Goal: Check status: Check status

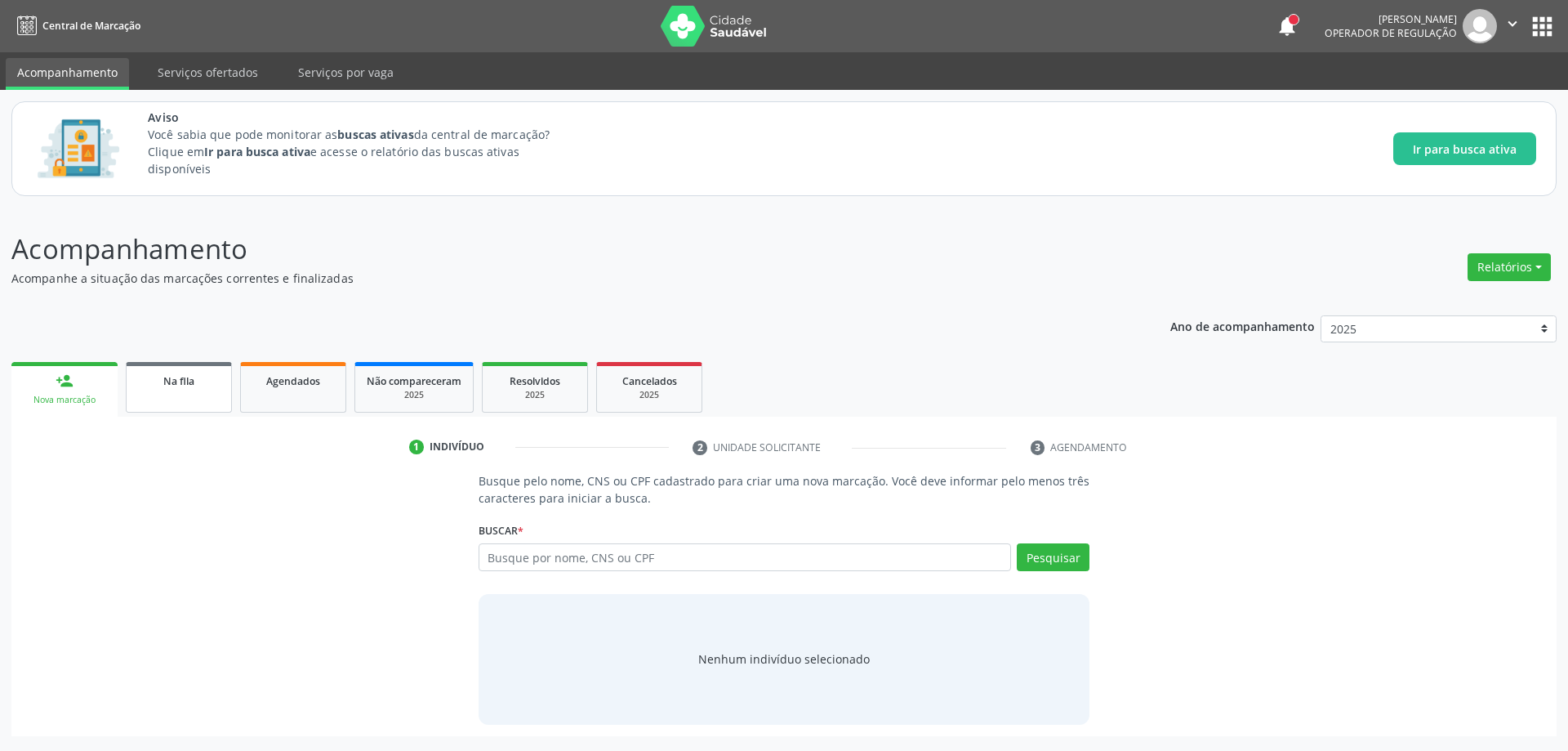
click at [173, 388] on div "Na fila" at bounding box center [179, 380] width 82 height 17
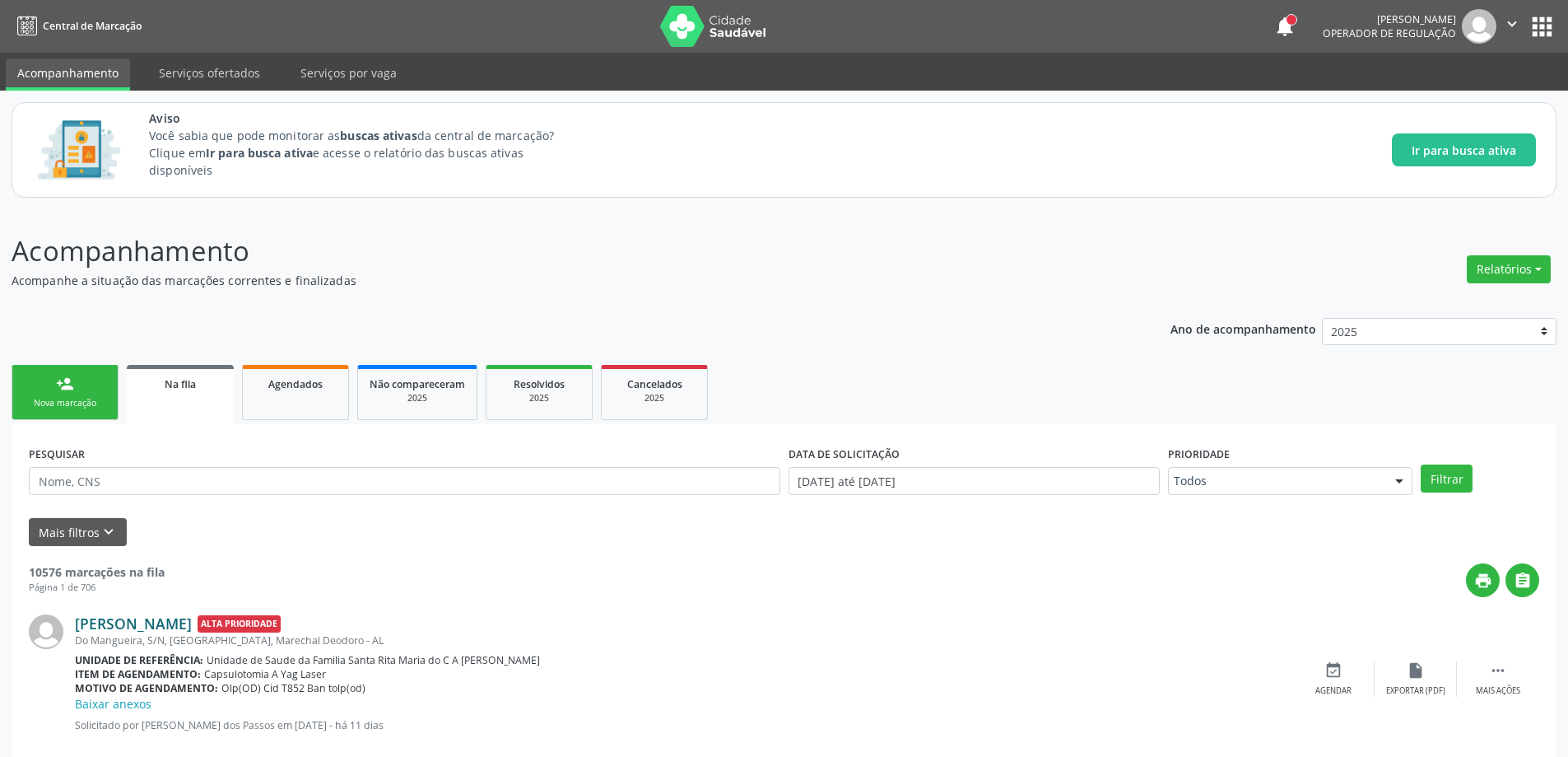
click at [122, 624] on link "[PERSON_NAME]" at bounding box center [133, 624] width 117 height 18
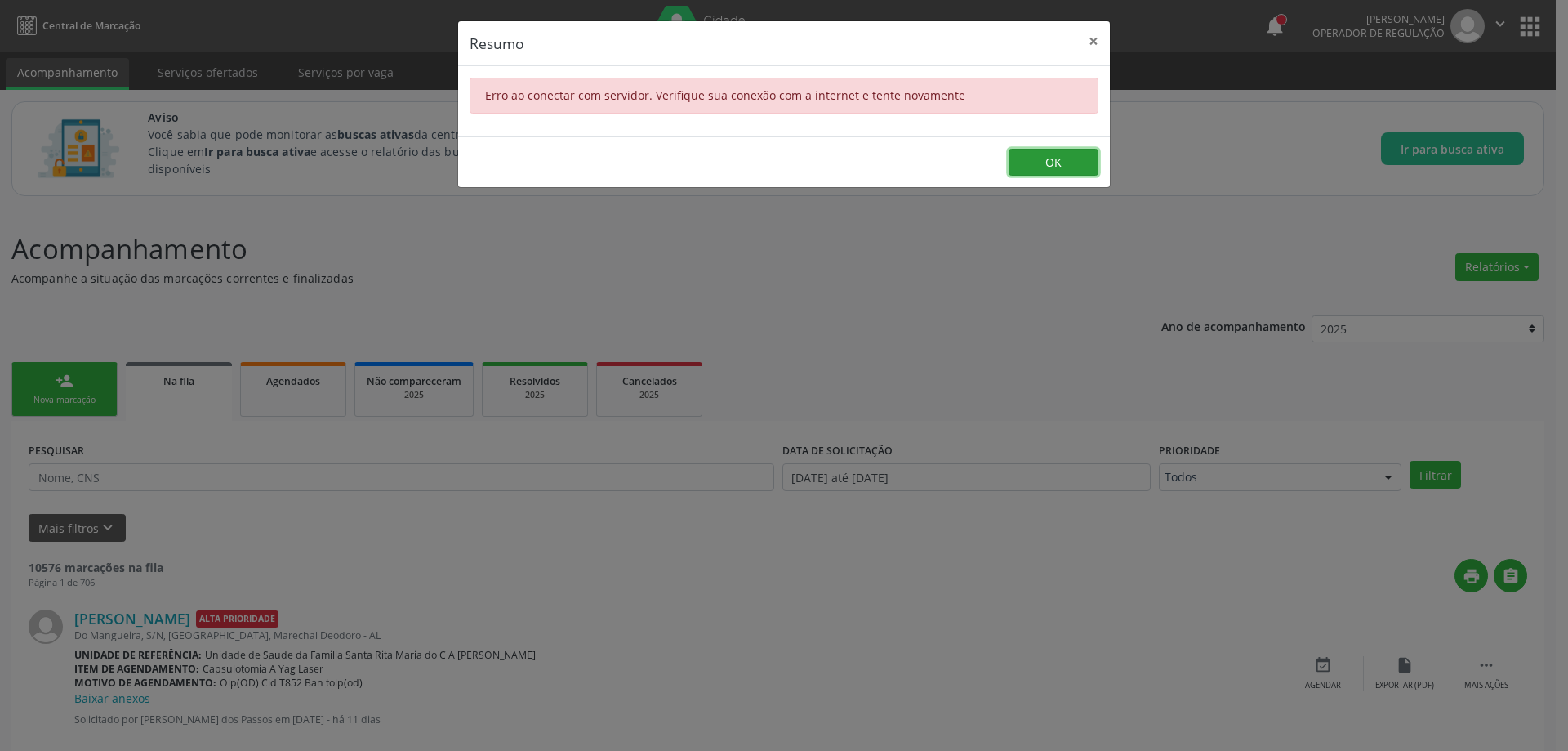
click at [1049, 164] on button "OK" at bounding box center [1053, 162] width 90 height 28
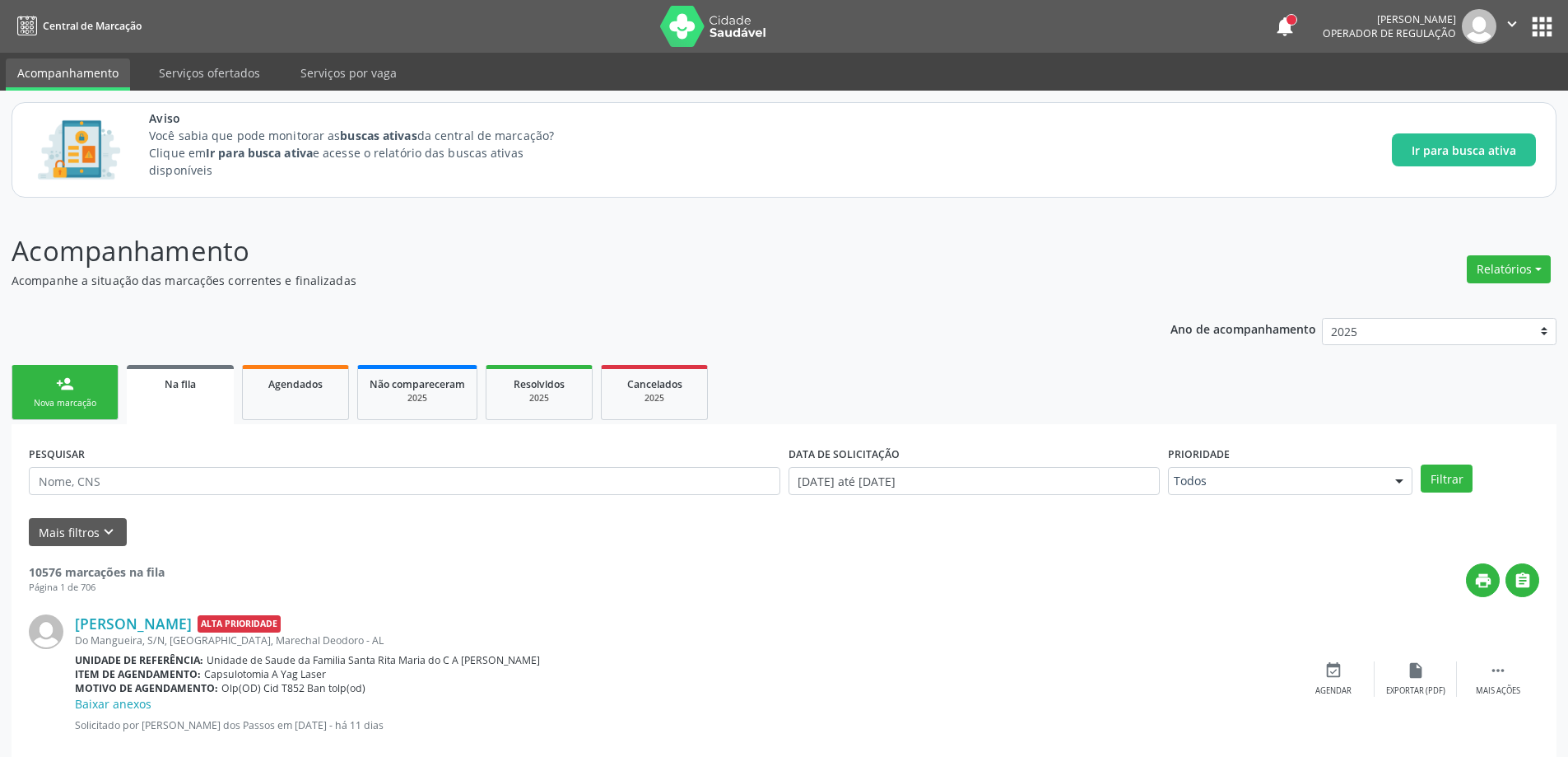
click at [1513, 27] on icon "" at bounding box center [1512, 24] width 18 height 18
click at [1475, 97] on link "Sair" at bounding box center [1469, 100] width 113 height 23
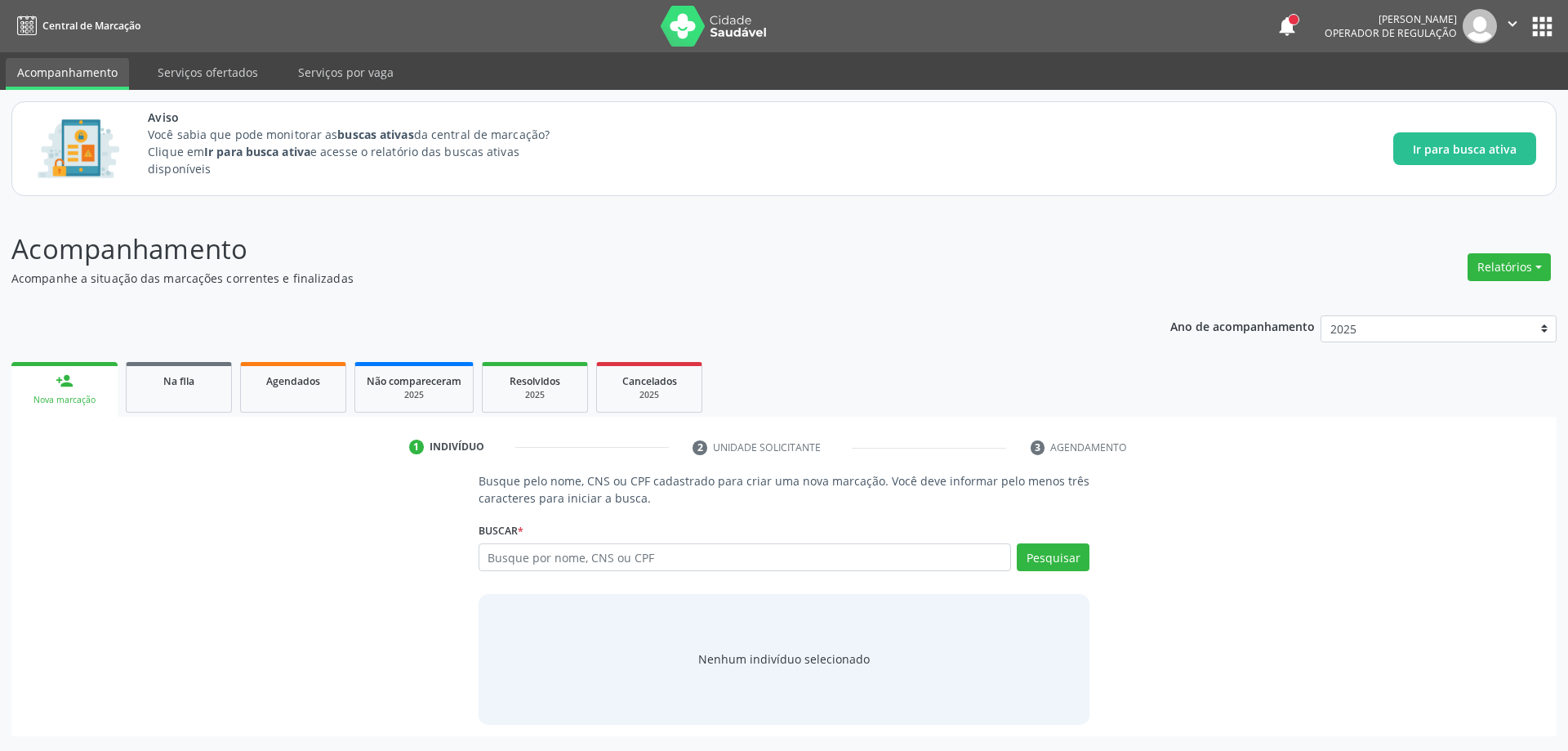
click at [766, 561] on input "text" at bounding box center [745, 557] width 533 height 28
type input "02038939489"
click at [1064, 564] on button "Pesquisar" at bounding box center [1053, 557] width 73 height 28
type input "02038939489"
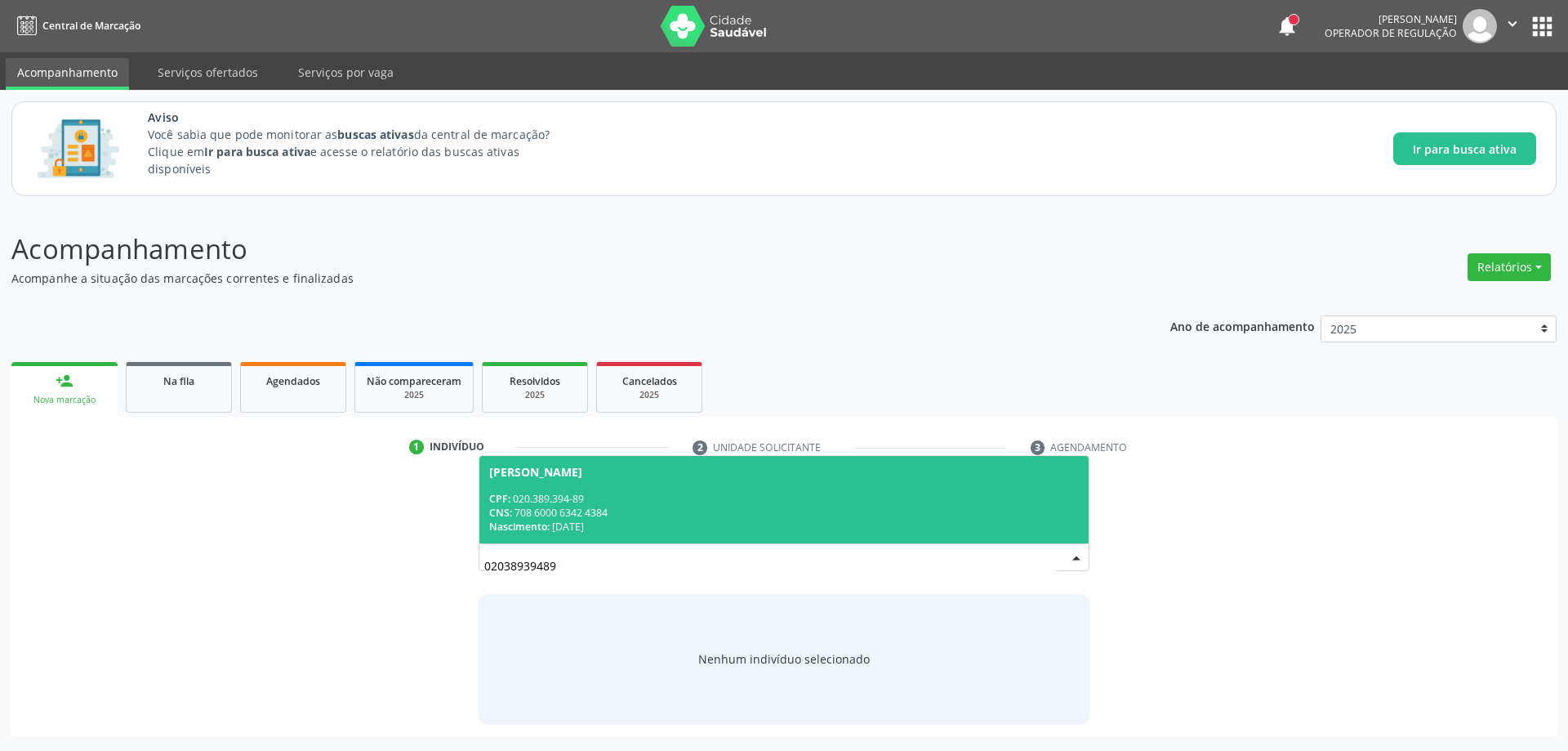
click at [781, 512] on div "CNS: 708 6000 6342 4384" at bounding box center [784, 512] width 590 height 14
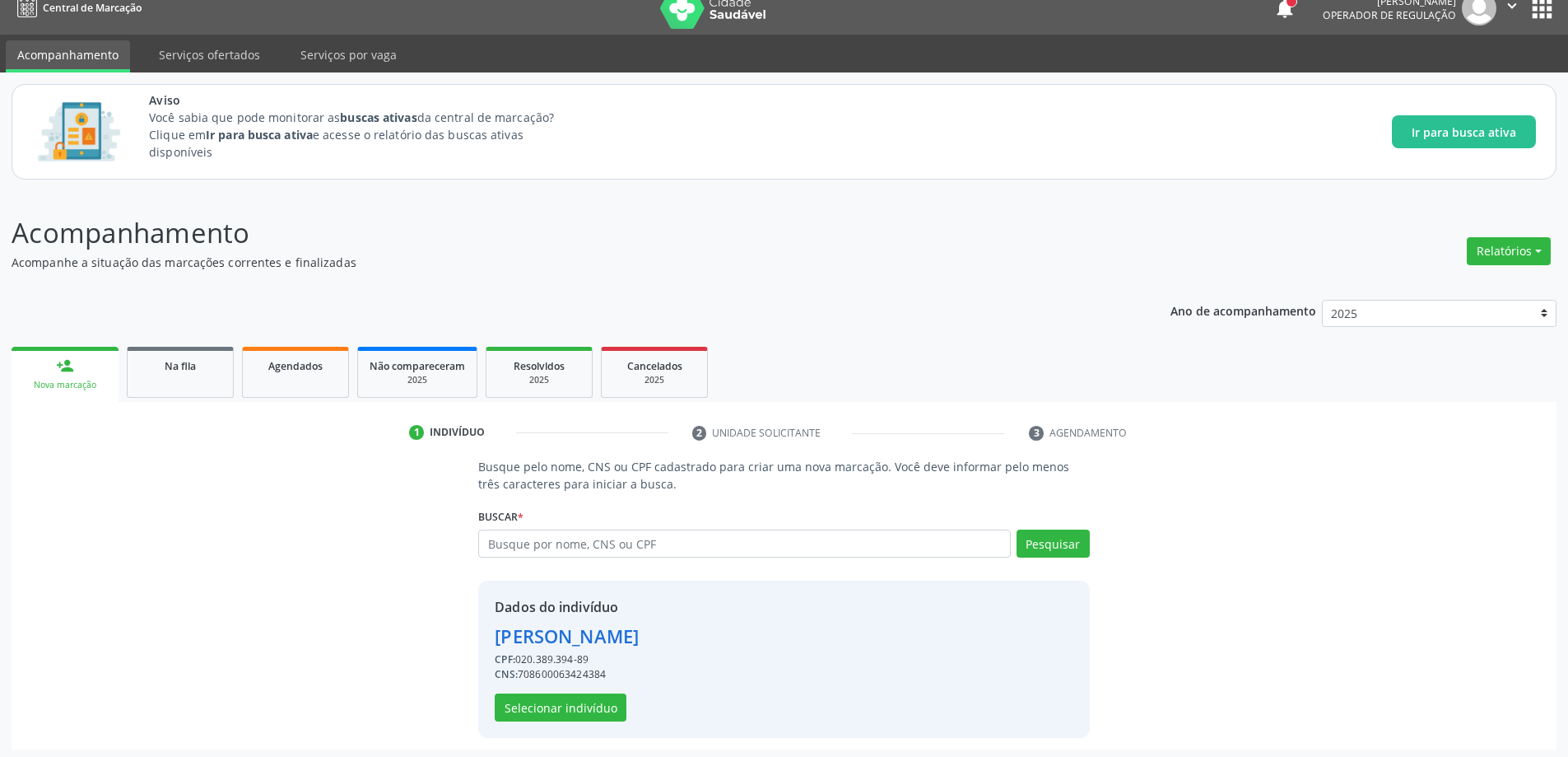
scroll to position [22, 0]
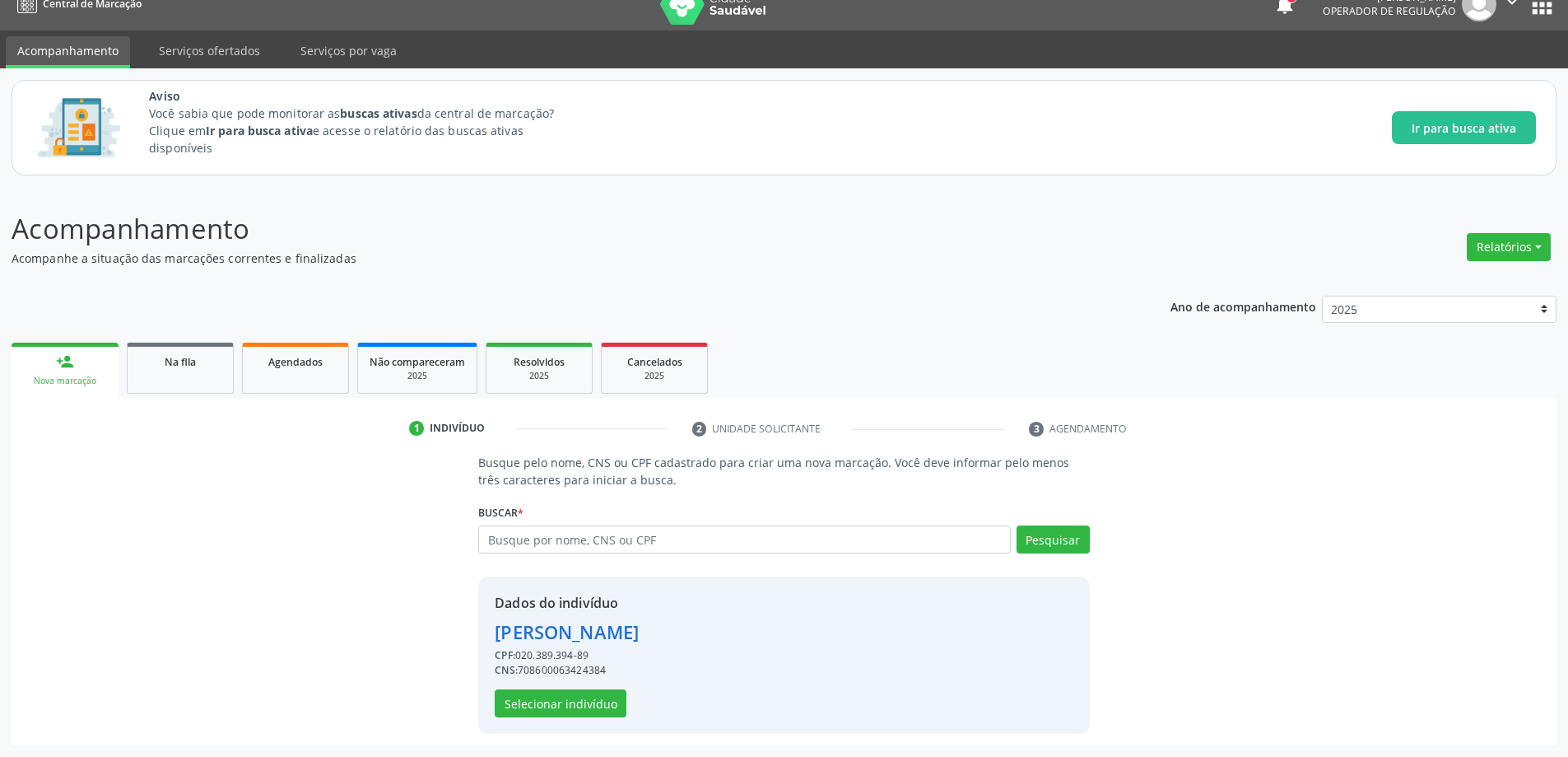
click at [1202, 571] on div "Busque pelo nome, CNS ou CPF cadastrado para criar uma nova marcação. Você deve…" at bounding box center [783, 592] width 1521 height 279
click at [252, 623] on div "Busque pelo nome, CNS ou CPF cadastrado para criar uma nova marcação. Você deve…" at bounding box center [783, 592] width 1521 height 279
click at [176, 361] on span "Na fila" at bounding box center [180, 361] width 31 height 14
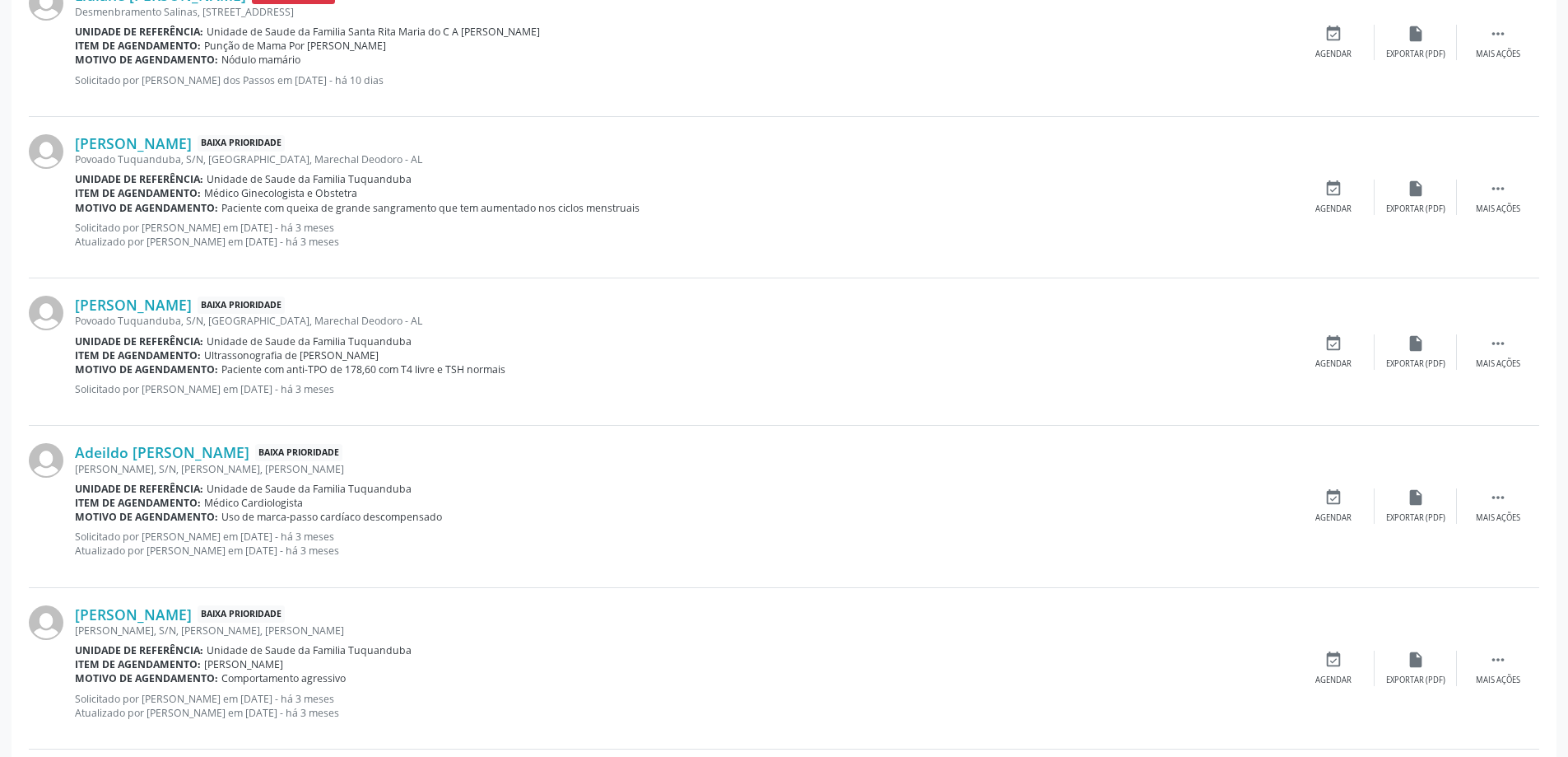
scroll to position [824, 0]
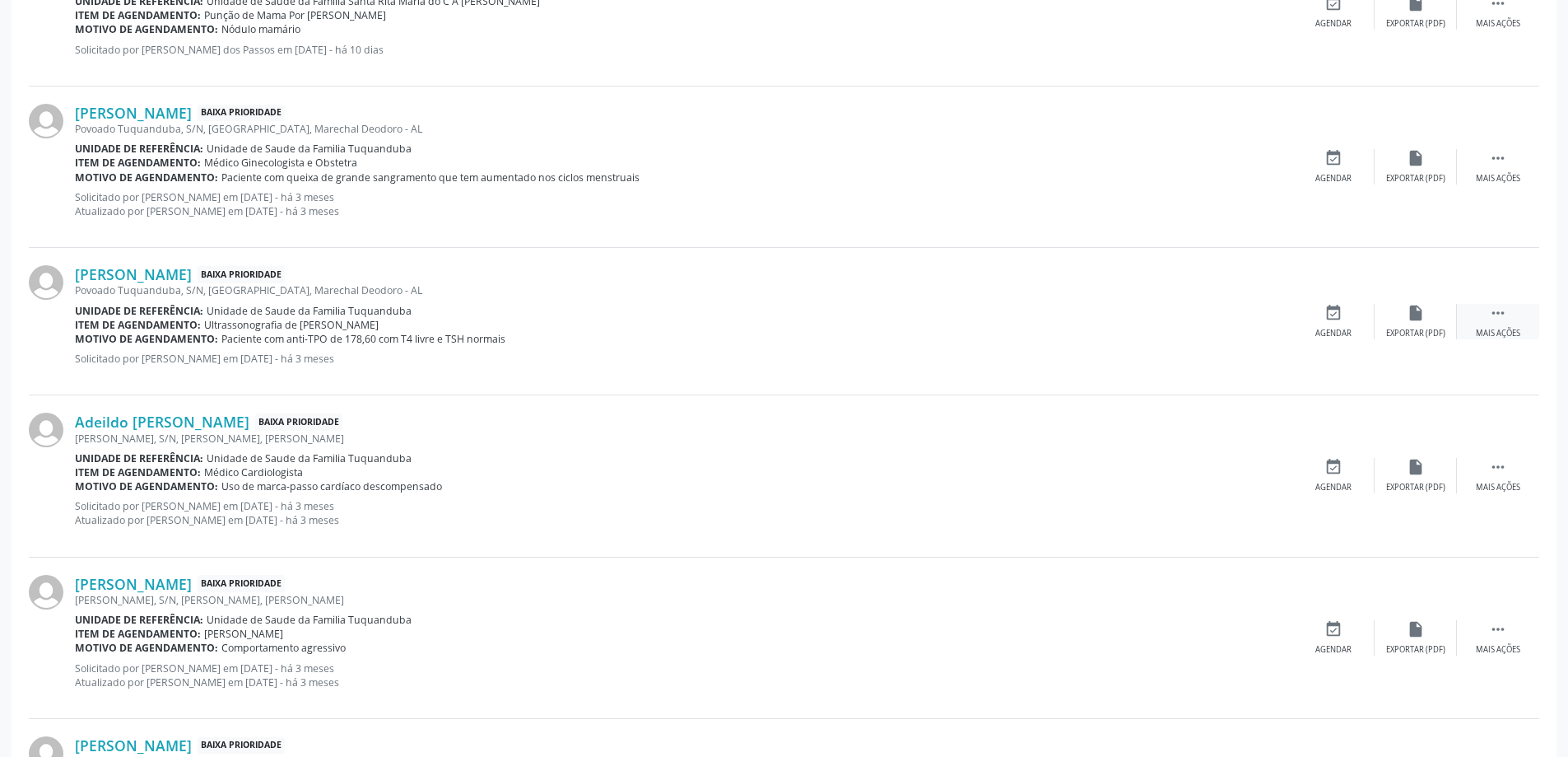
click at [1504, 322] on div " Mais ações" at bounding box center [1498, 321] width 82 height 36
click at [120, 276] on link "[PERSON_NAME]" at bounding box center [133, 274] width 117 height 18
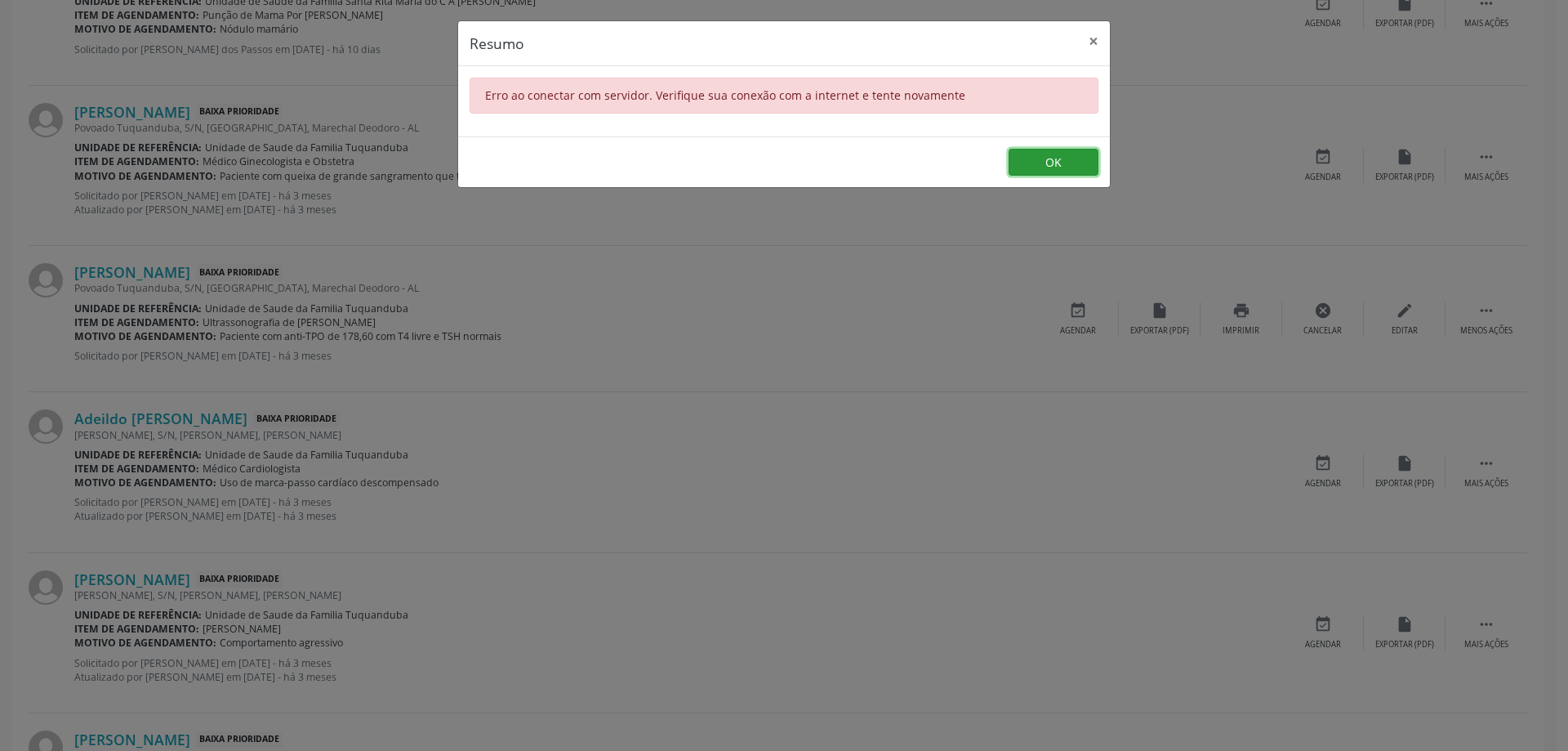
click at [1085, 161] on button "OK" at bounding box center [1053, 162] width 90 height 28
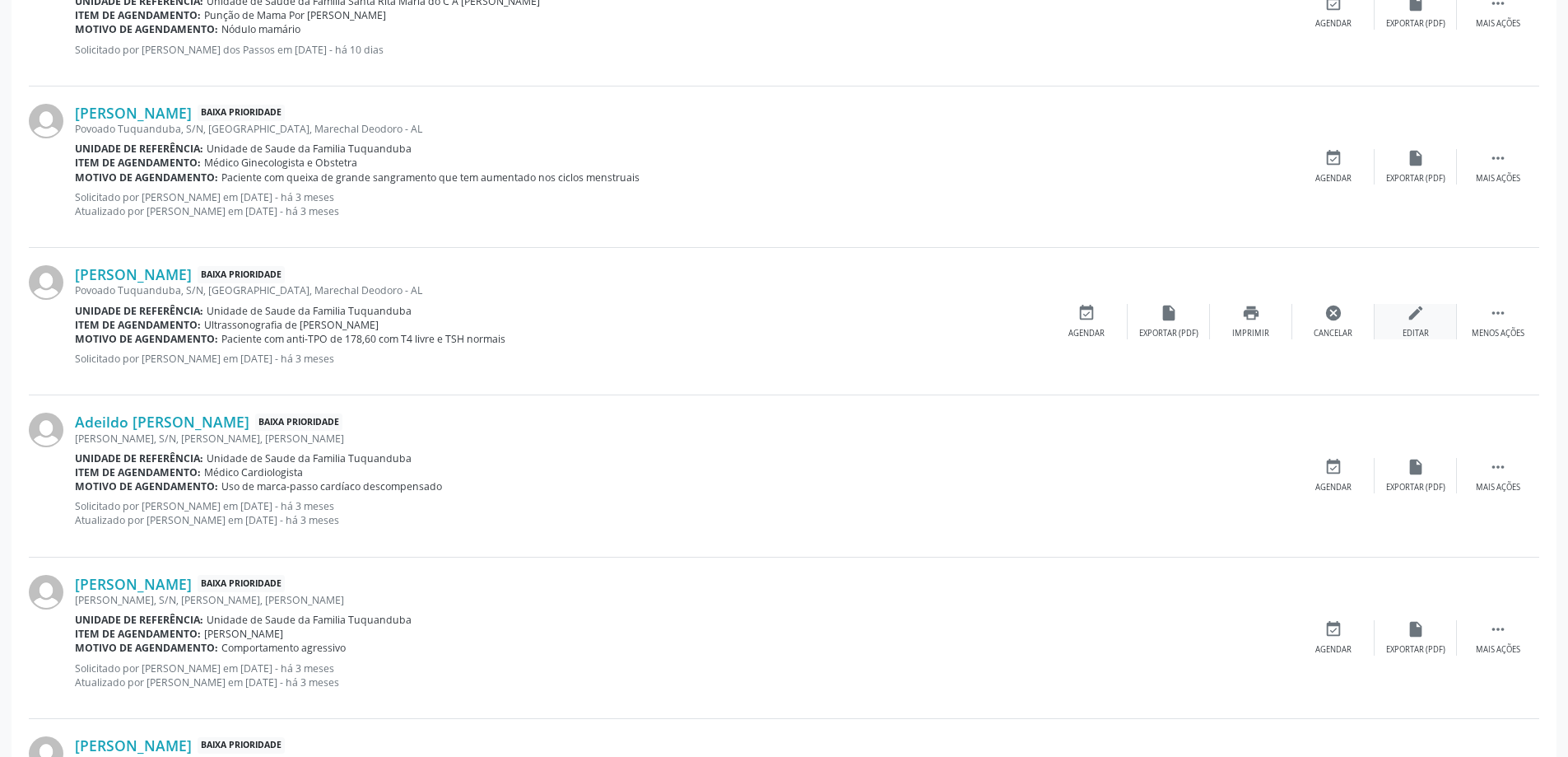
click at [1411, 319] on icon "edit" at bounding box center [1415, 313] width 18 height 18
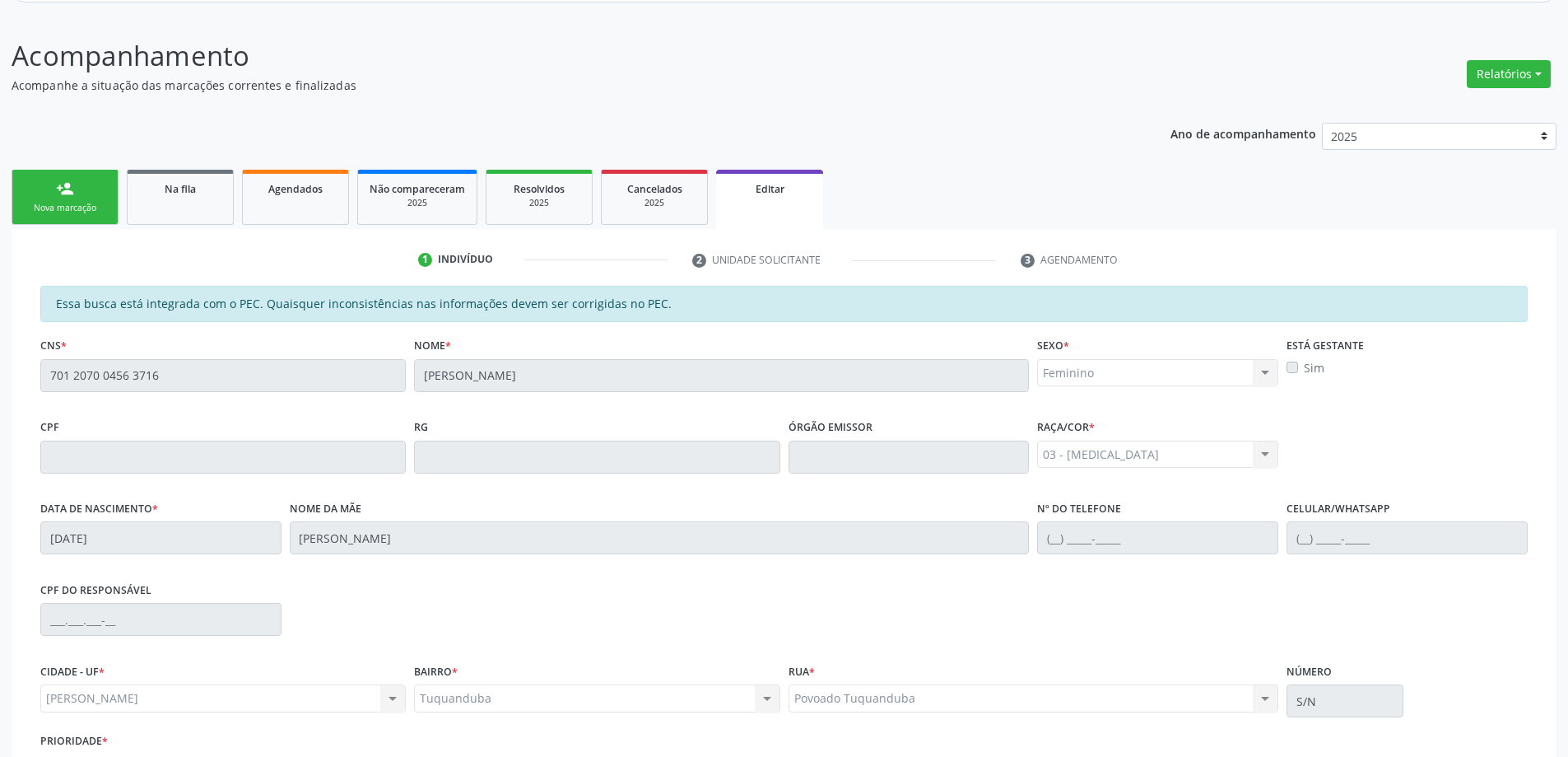
scroll to position [325, 0]
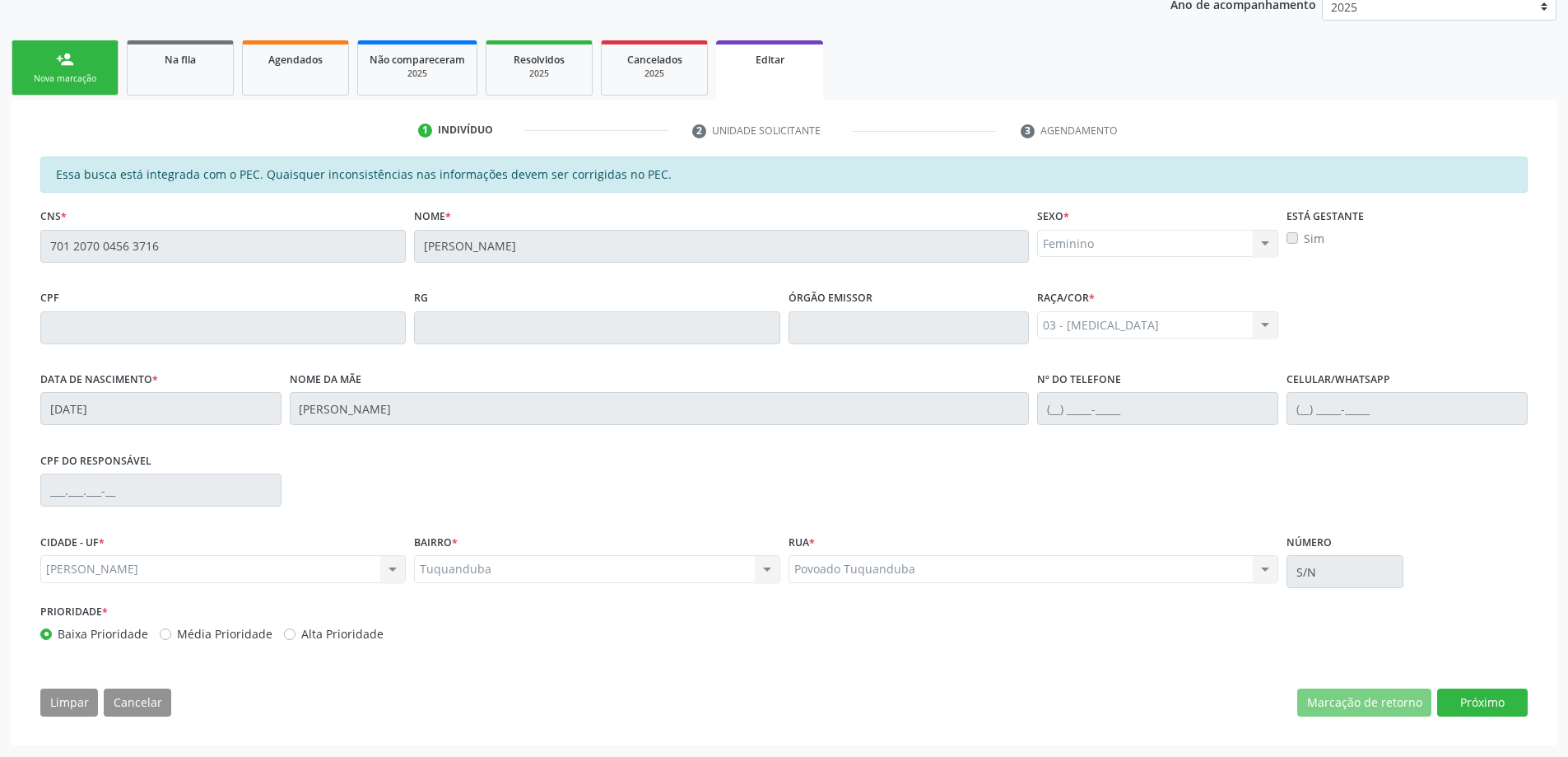
click at [1478, 717] on div "Essa busca está integrada com o PEC. Quaisquer inconsistências nas informações …" at bounding box center [784, 442] width 1510 height 571
click at [1474, 712] on button "Próximo" at bounding box center [1482, 702] width 90 height 28
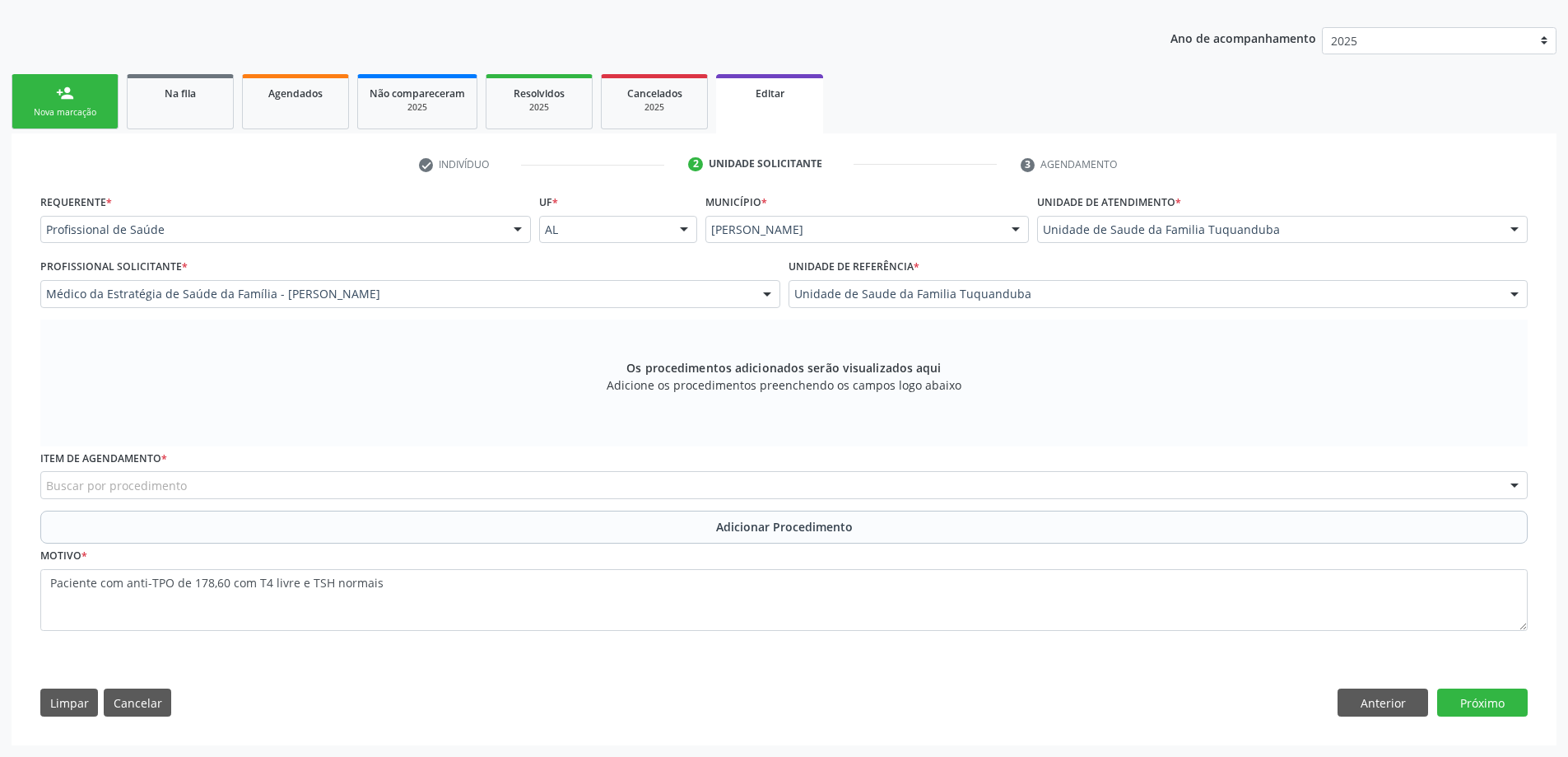
scroll to position [291, 0]
click at [137, 701] on button "Cancelar" at bounding box center [137, 702] width 68 height 28
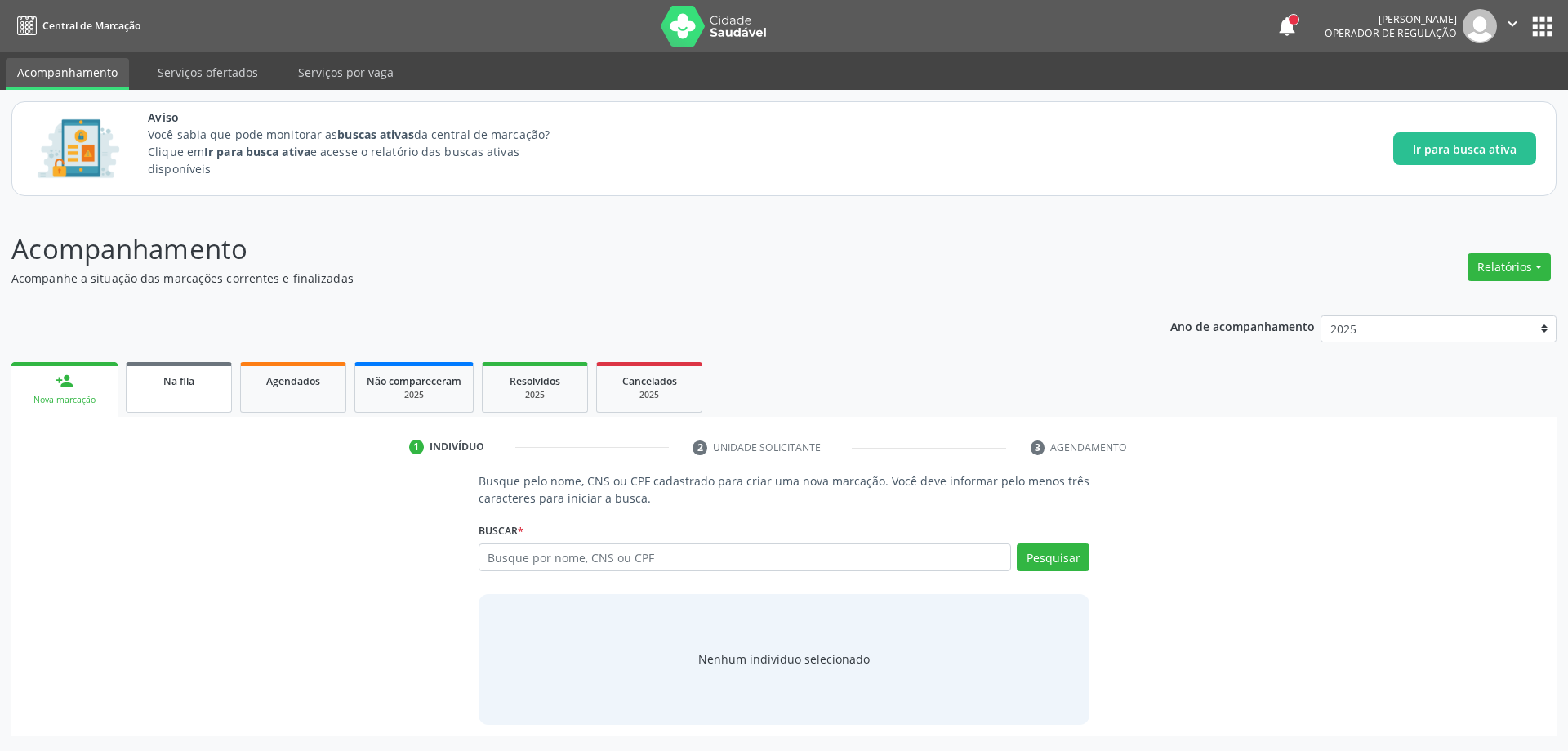
click at [183, 380] on span "Na fila" at bounding box center [179, 381] width 31 height 14
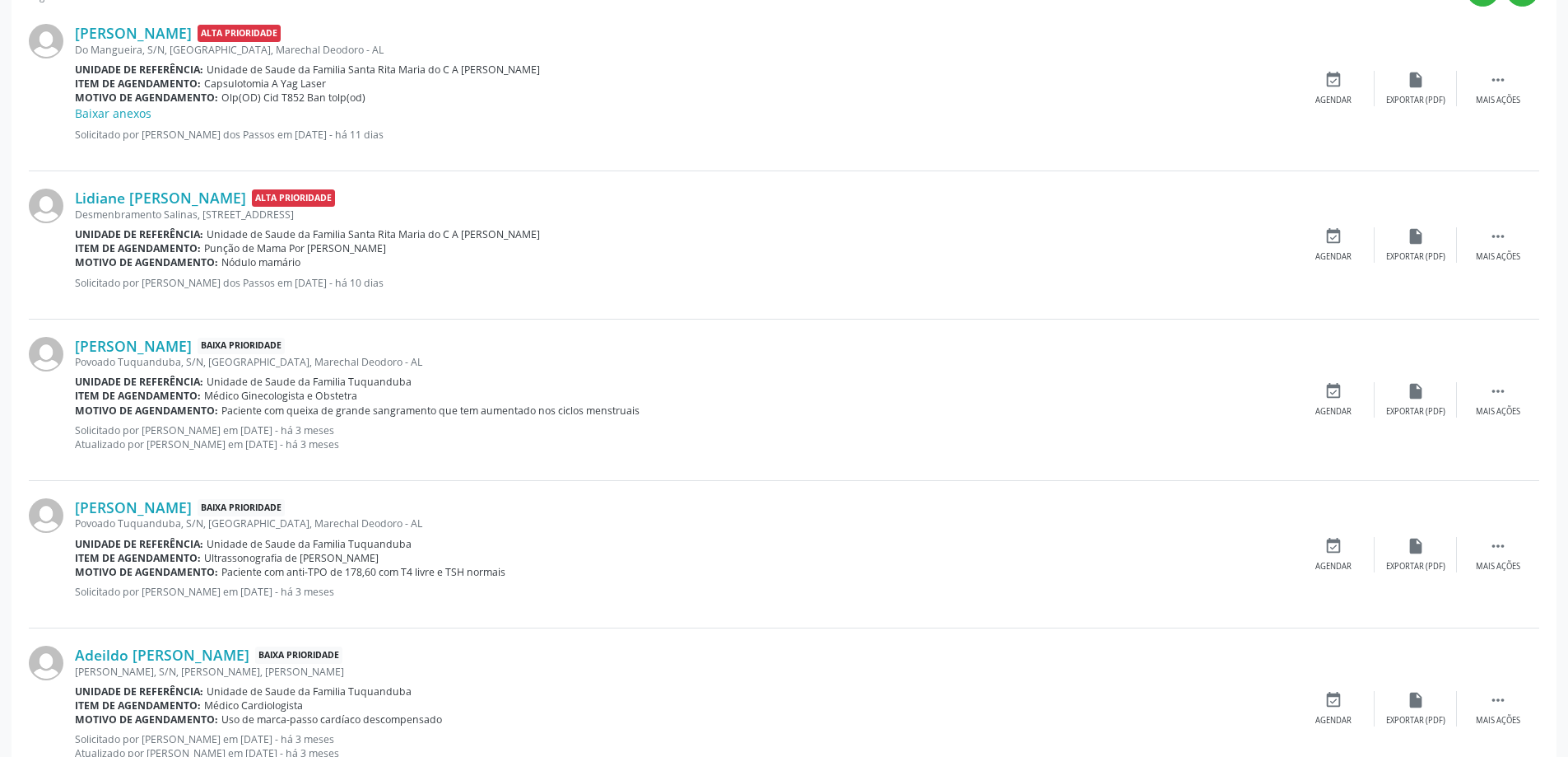
scroll to position [659, 0]
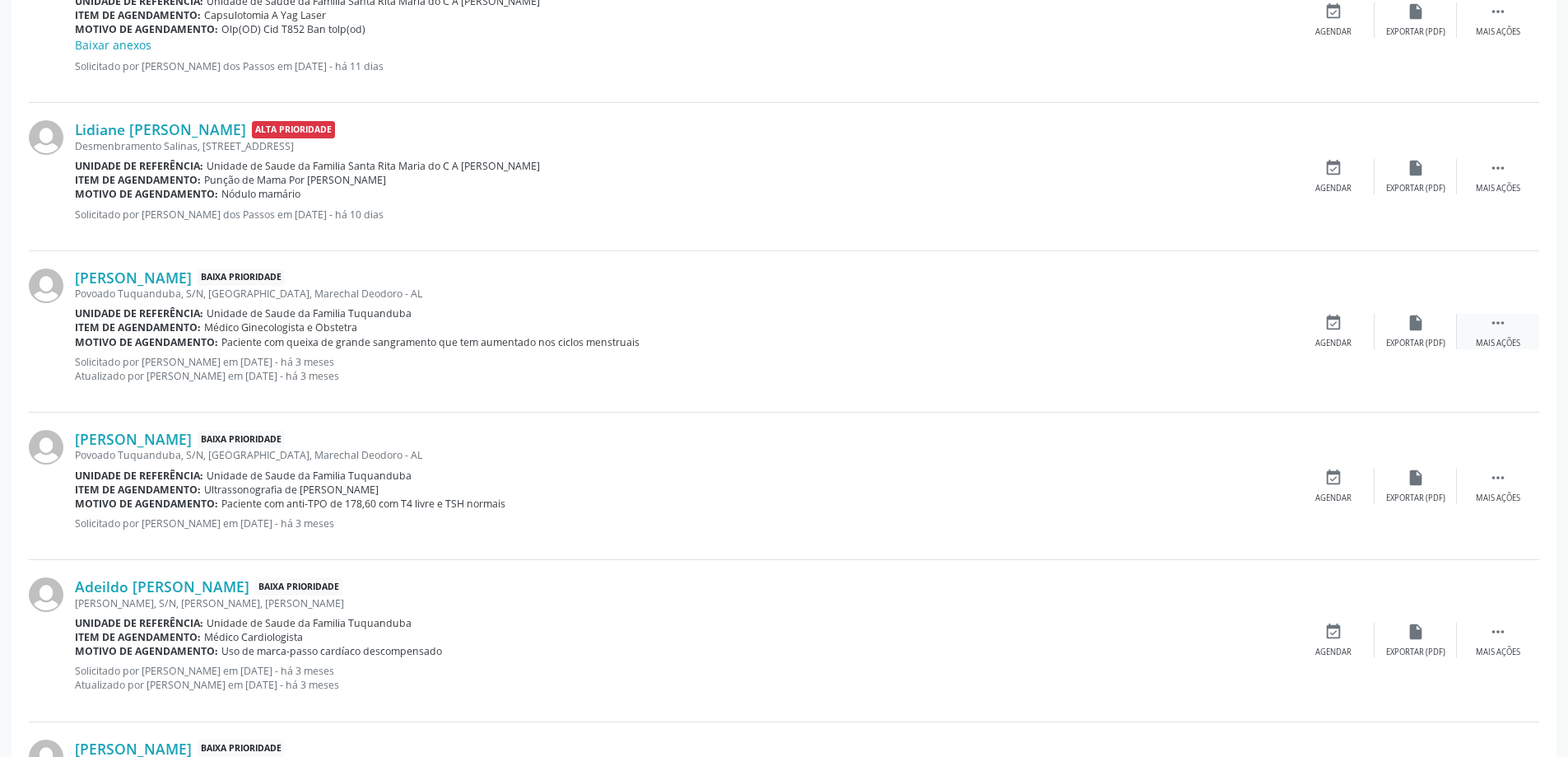
click at [1500, 332] on div " Mais ações" at bounding box center [1498, 331] width 82 height 36
click at [136, 279] on link "[PERSON_NAME]" at bounding box center [133, 278] width 117 height 18
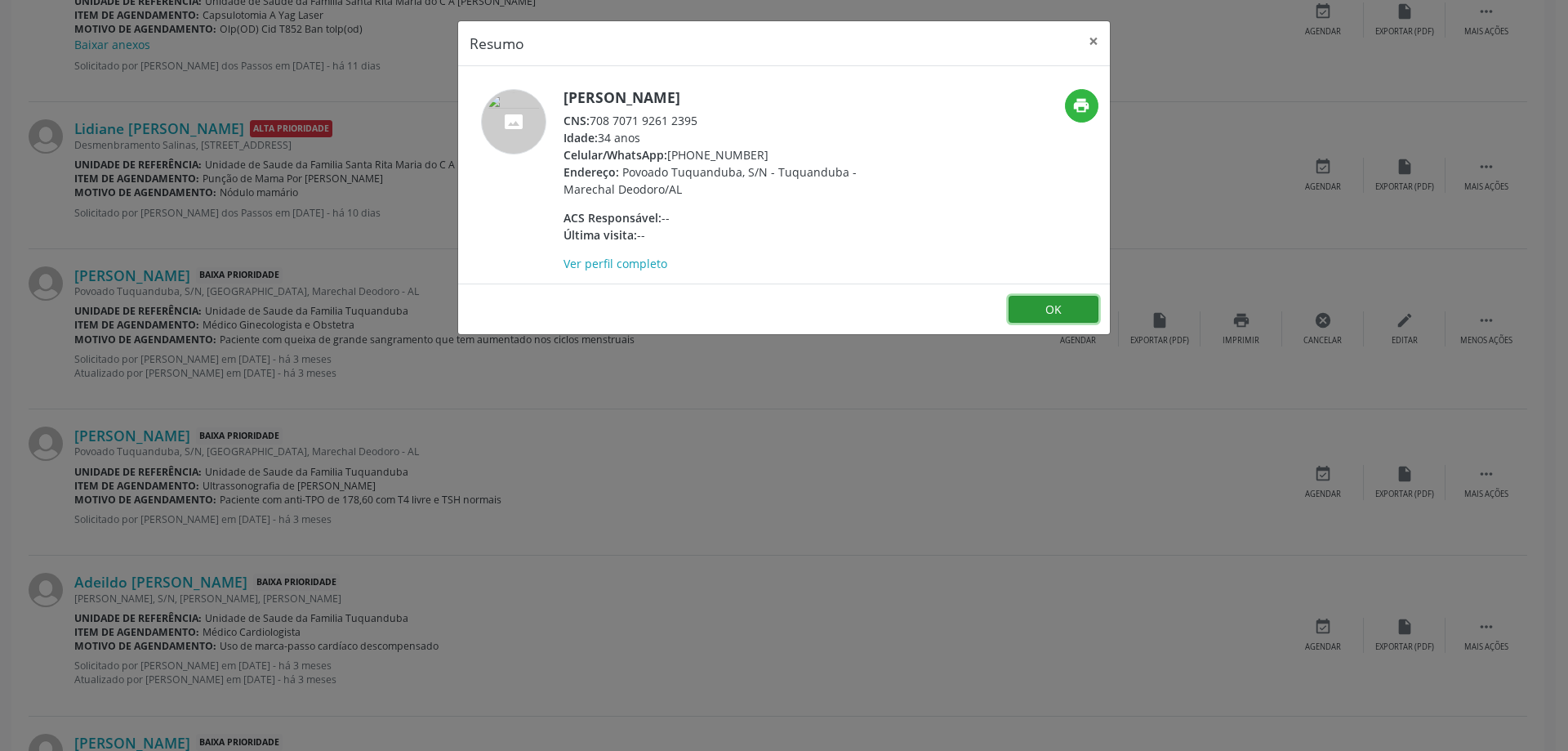
click at [1074, 303] on button "OK" at bounding box center [1053, 309] width 90 height 28
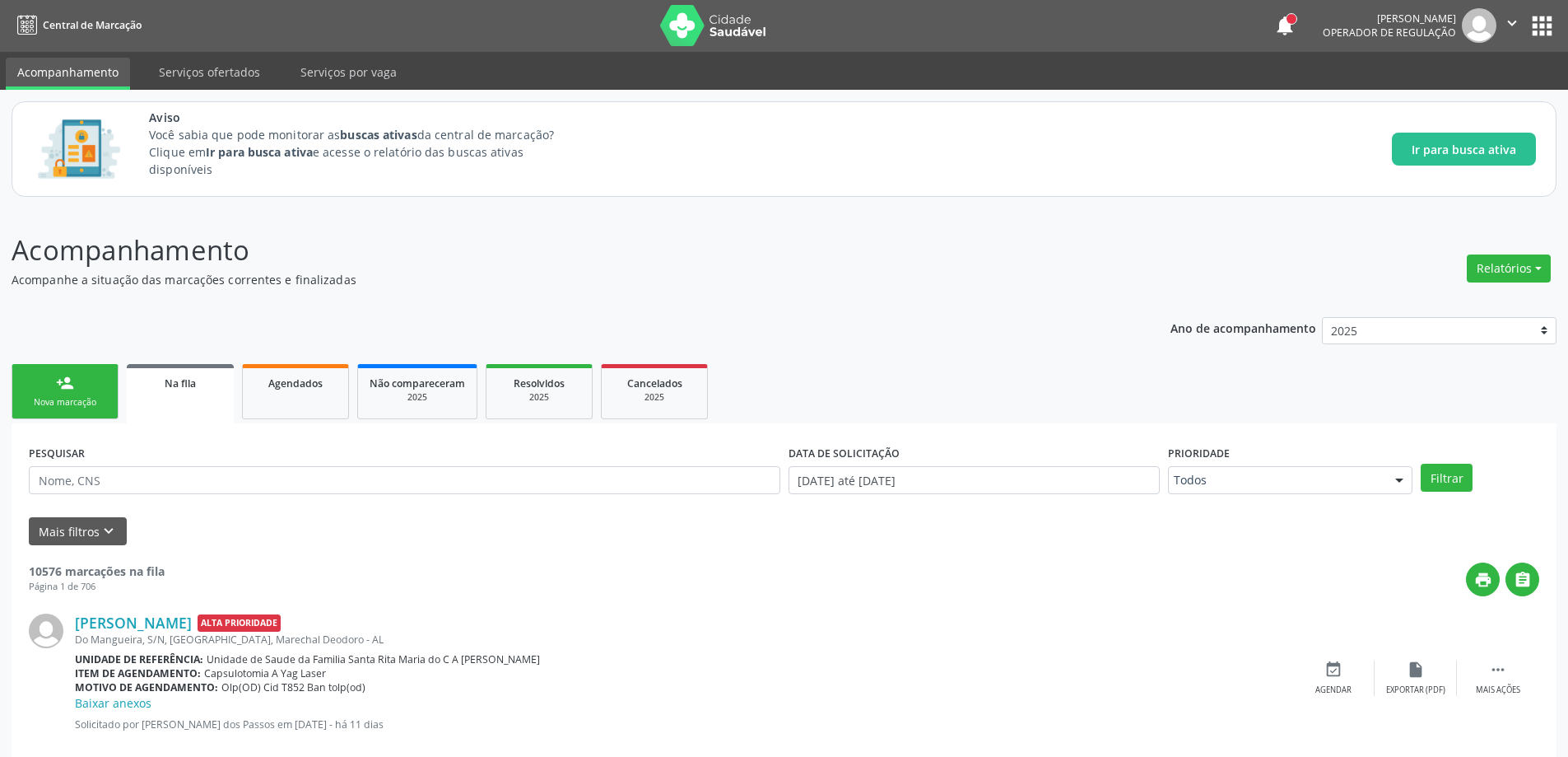
scroll to position [0, 0]
click at [195, 387] on span "Na fila" at bounding box center [180, 384] width 31 height 14
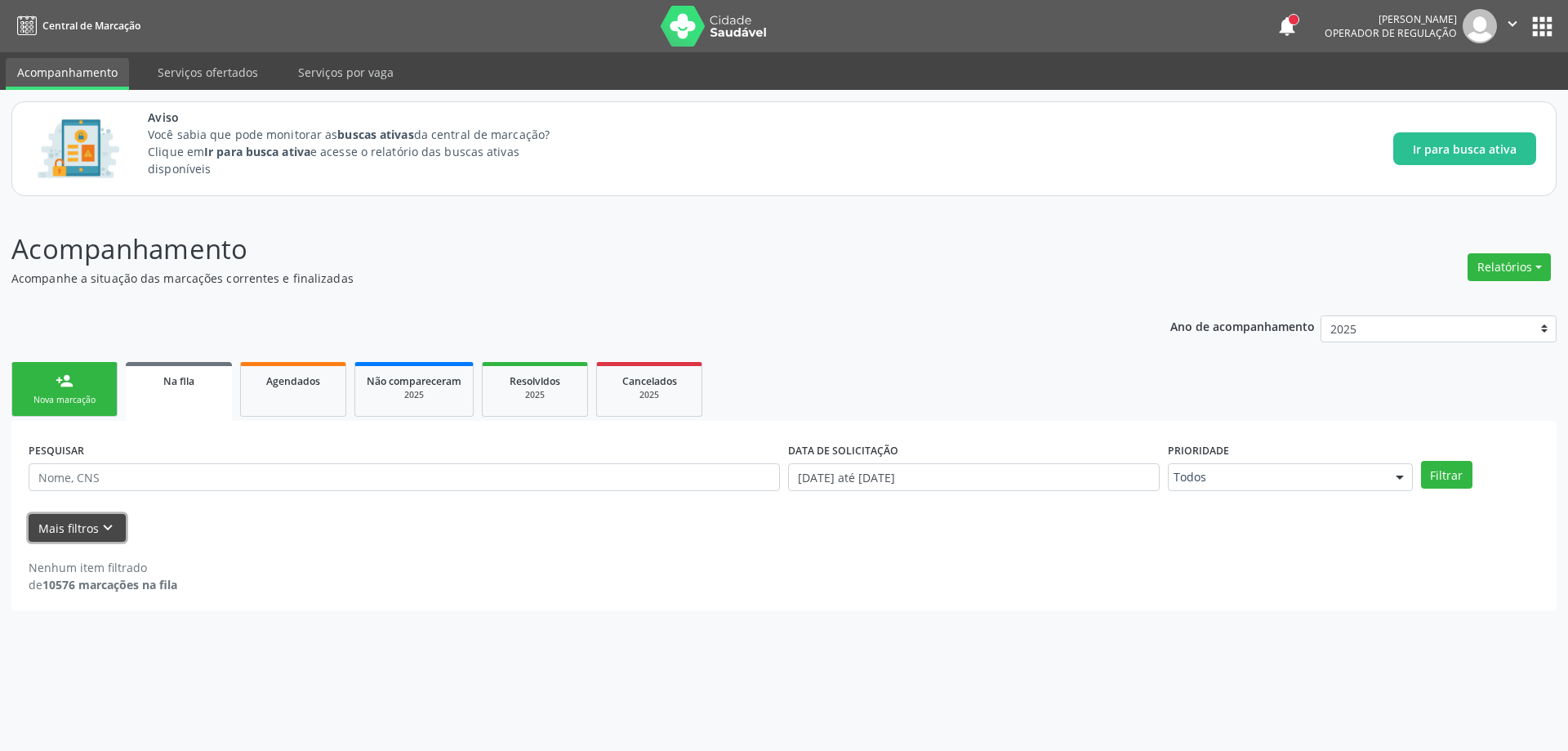
click at [61, 532] on button "Mais filtros keyboard_arrow_down" at bounding box center [77, 529] width 97 height 29
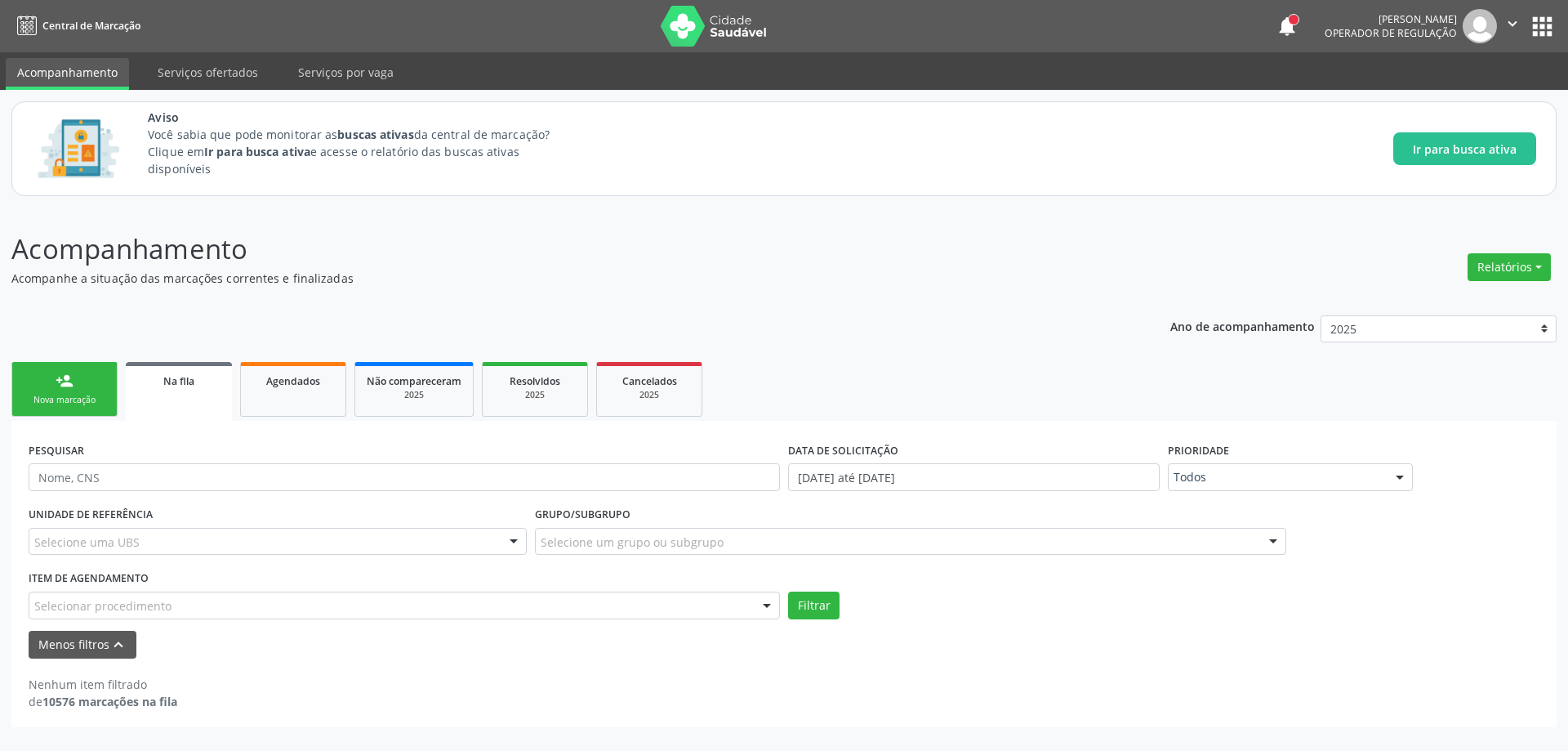
click at [742, 537] on div "Selecione um grupo ou subgrupo" at bounding box center [911, 541] width 752 height 28
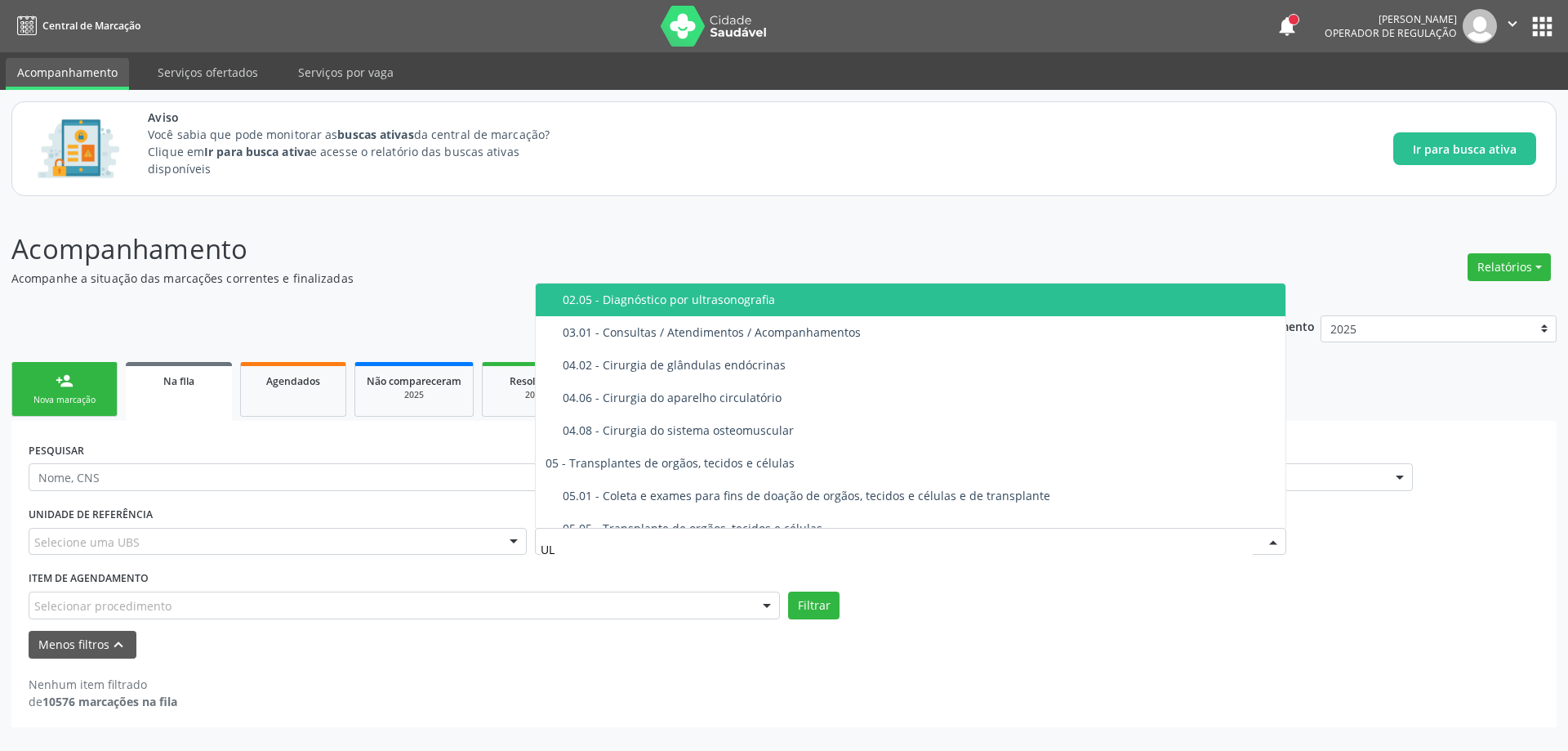
type input "ULT"
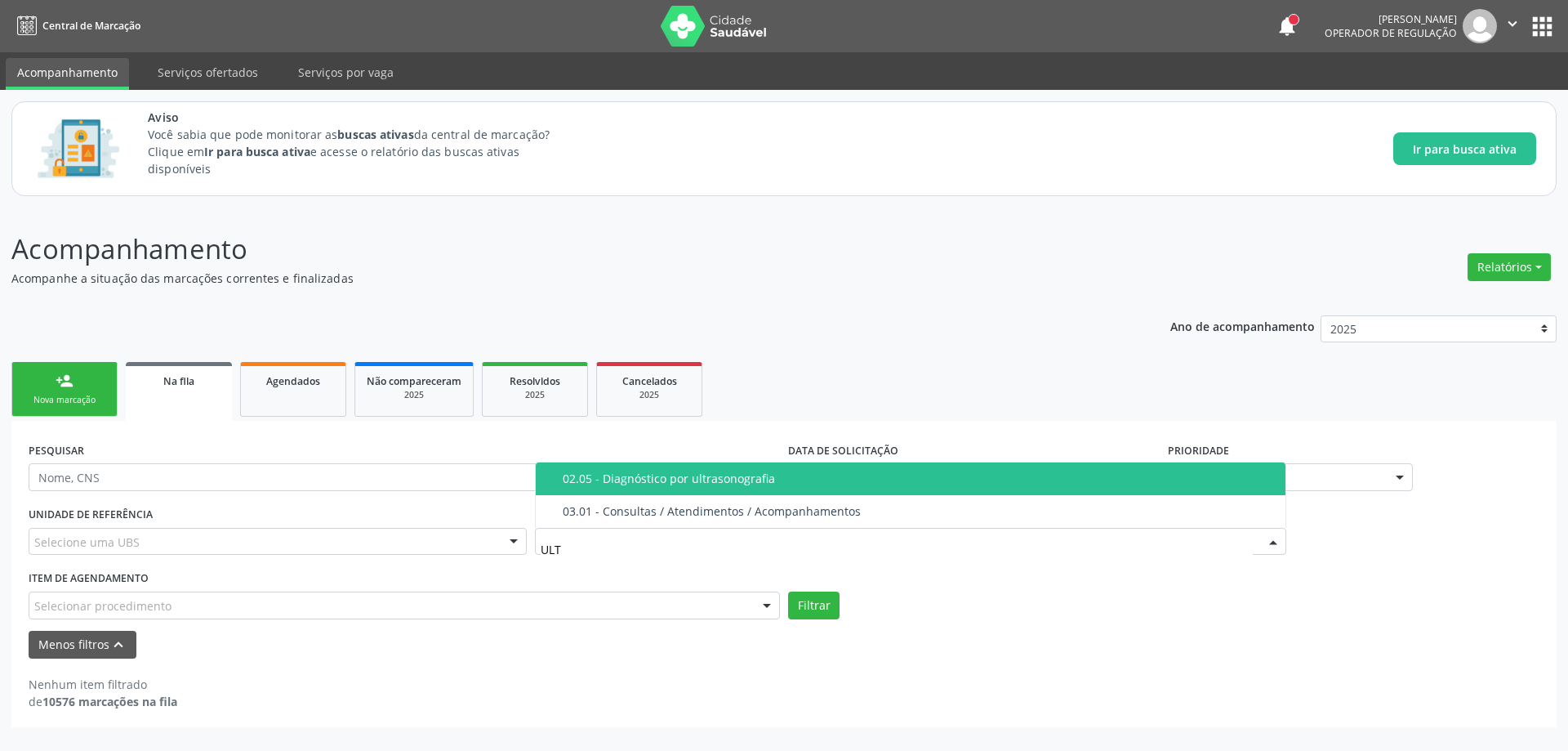
click at [737, 483] on div "02.05 - Diagnóstico por ultrasonografia" at bounding box center [920, 479] width 713 height 13
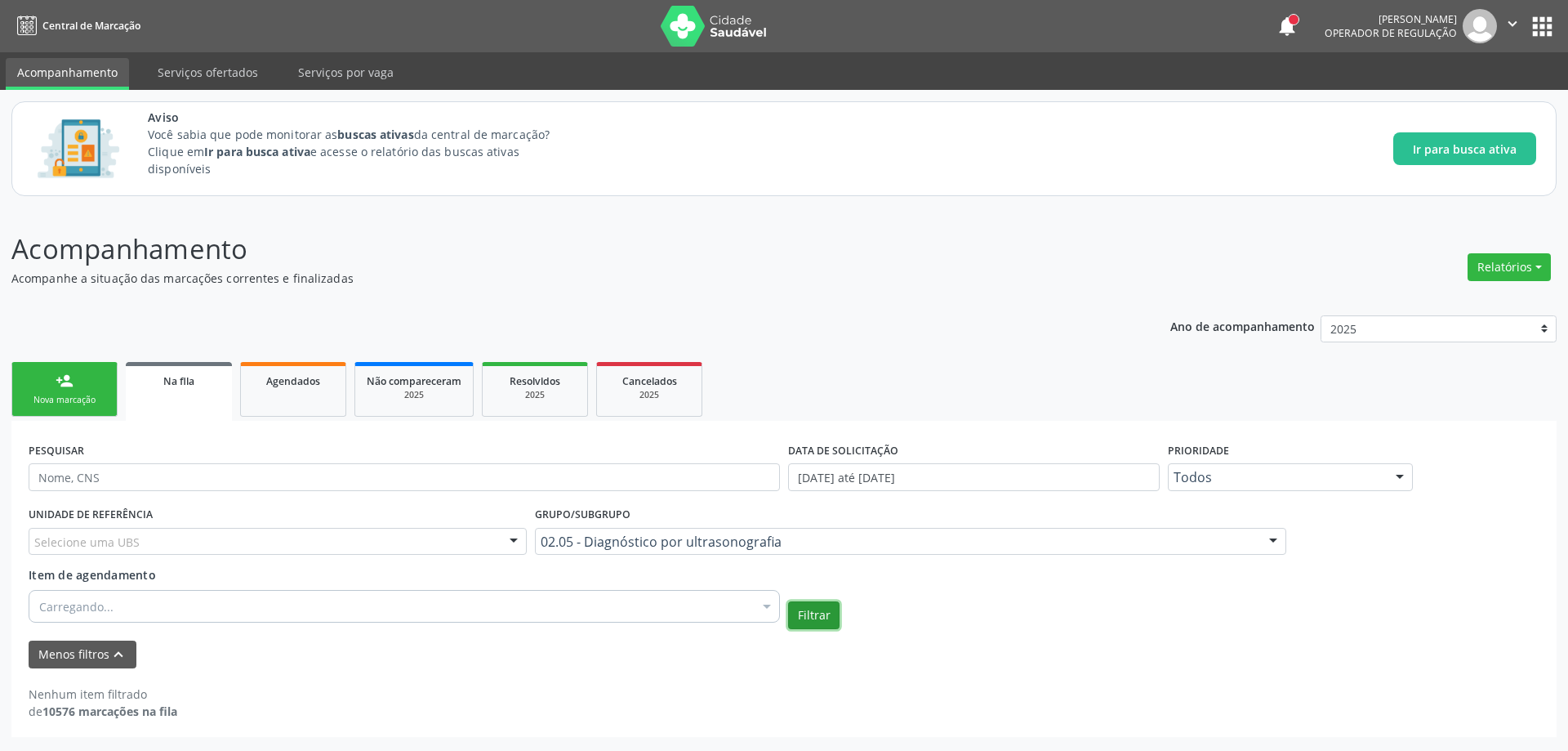
click at [789, 612] on button "Filtrar" at bounding box center [813, 615] width 52 height 28
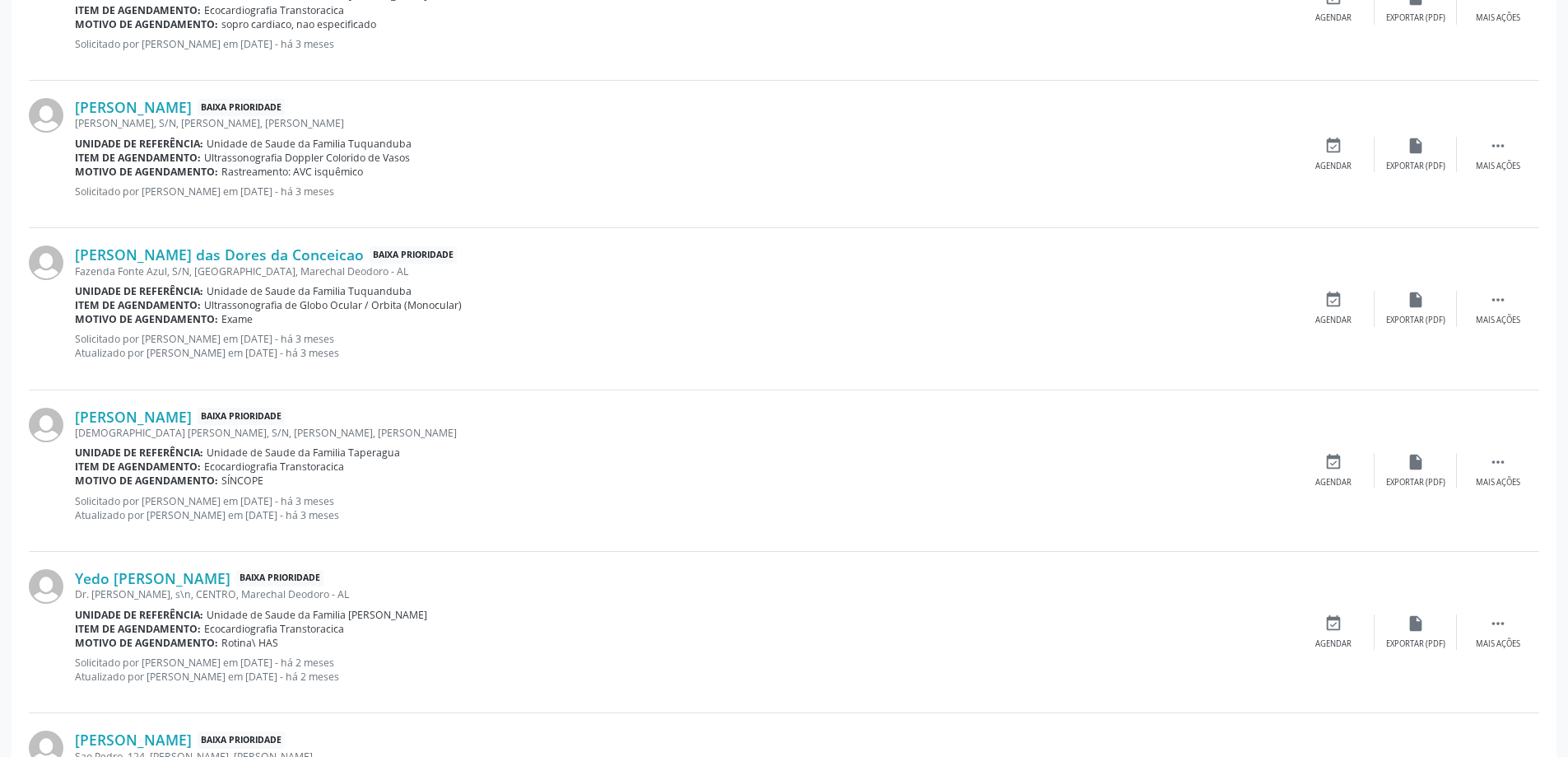
scroll to position [1647, 0]
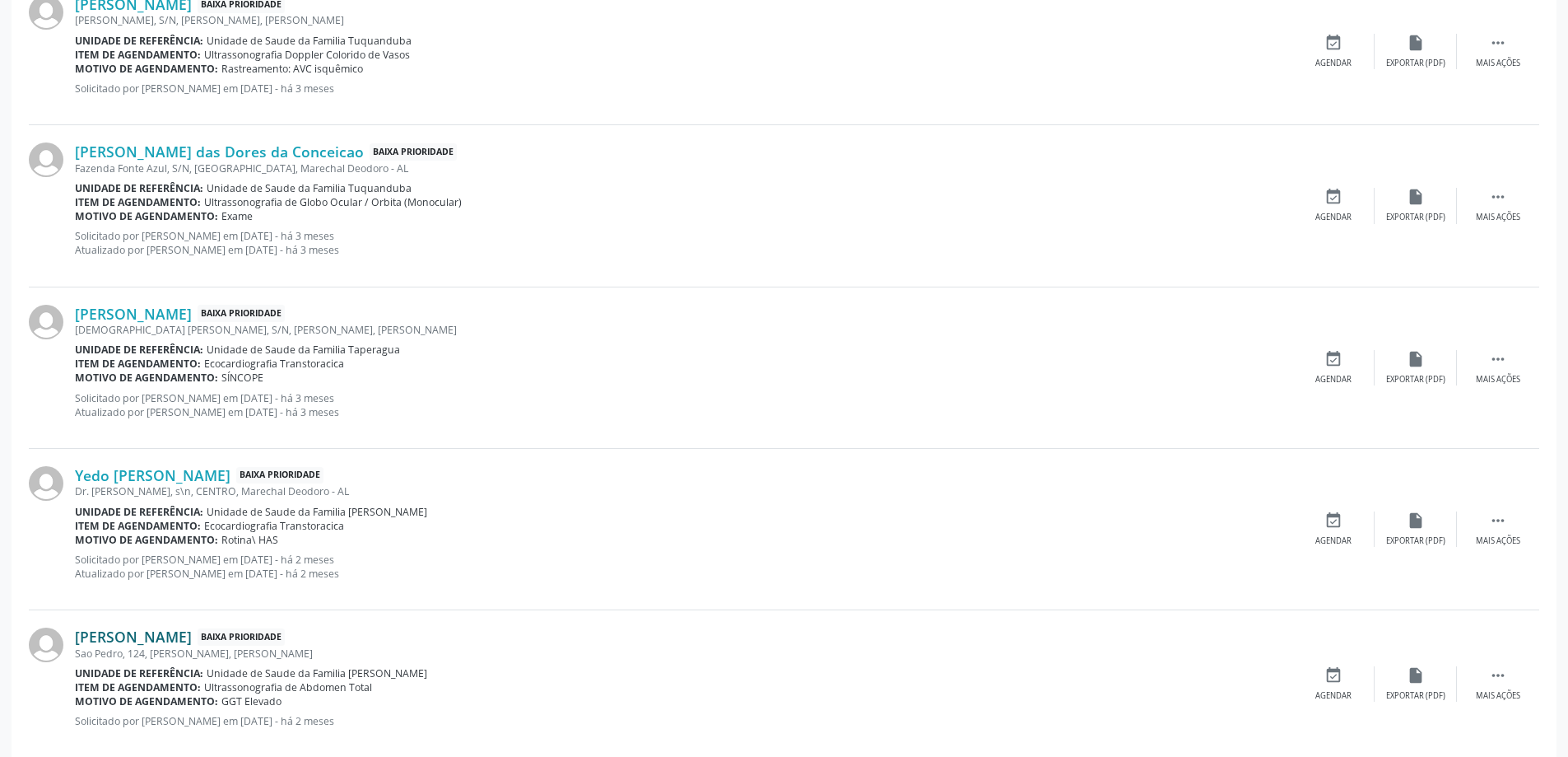
click at [146, 636] on link "[PERSON_NAME]" at bounding box center [133, 636] width 117 height 18
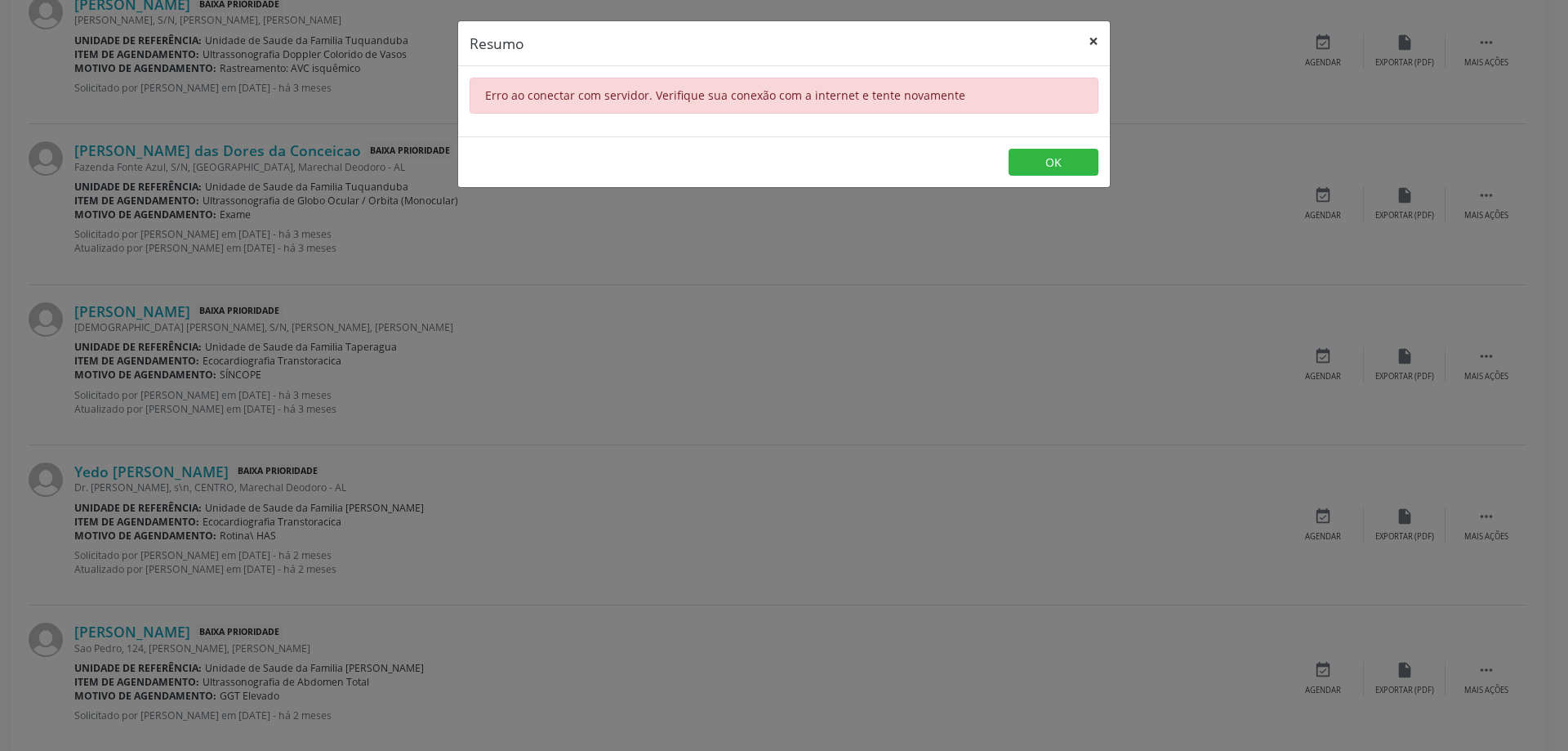
click at [1094, 44] on button "×" at bounding box center [1094, 41] width 33 height 40
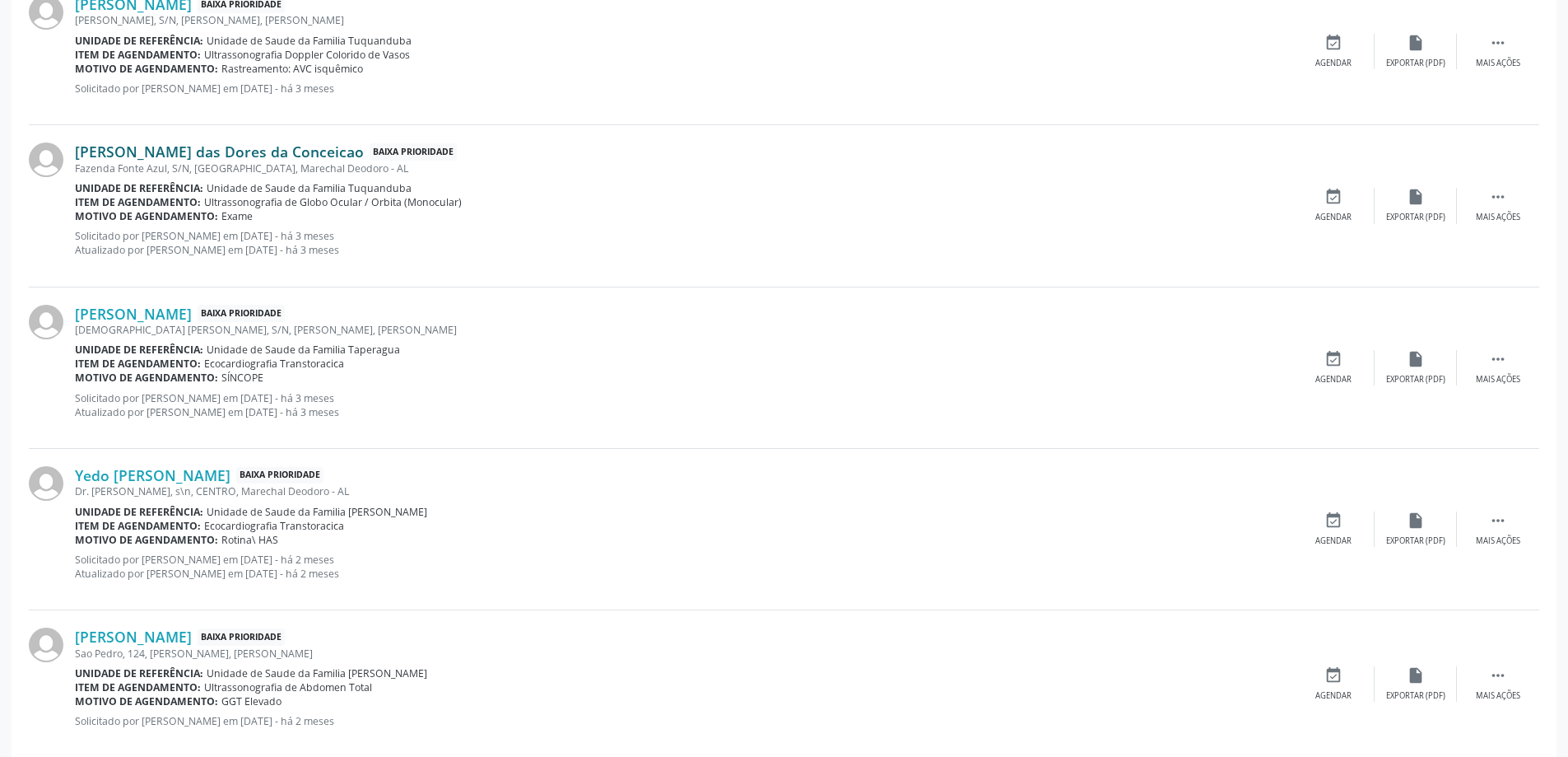
click at [107, 146] on link "[PERSON_NAME] das Dores da Conceicao" at bounding box center [219, 152] width 289 height 18
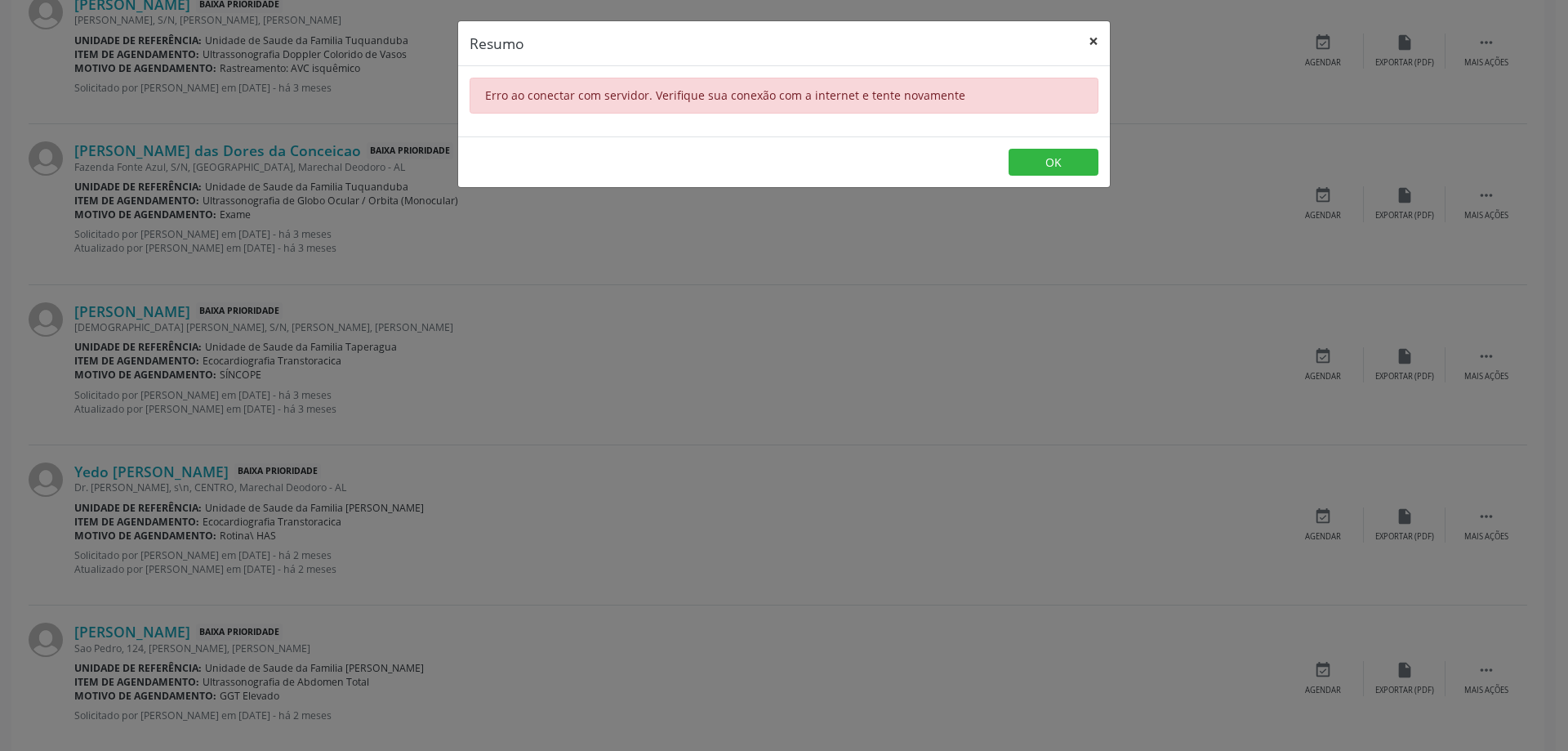
click at [1098, 35] on button "×" at bounding box center [1094, 41] width 33 height 40
